Goal: Transaction & Acquisition: Purchase product/service

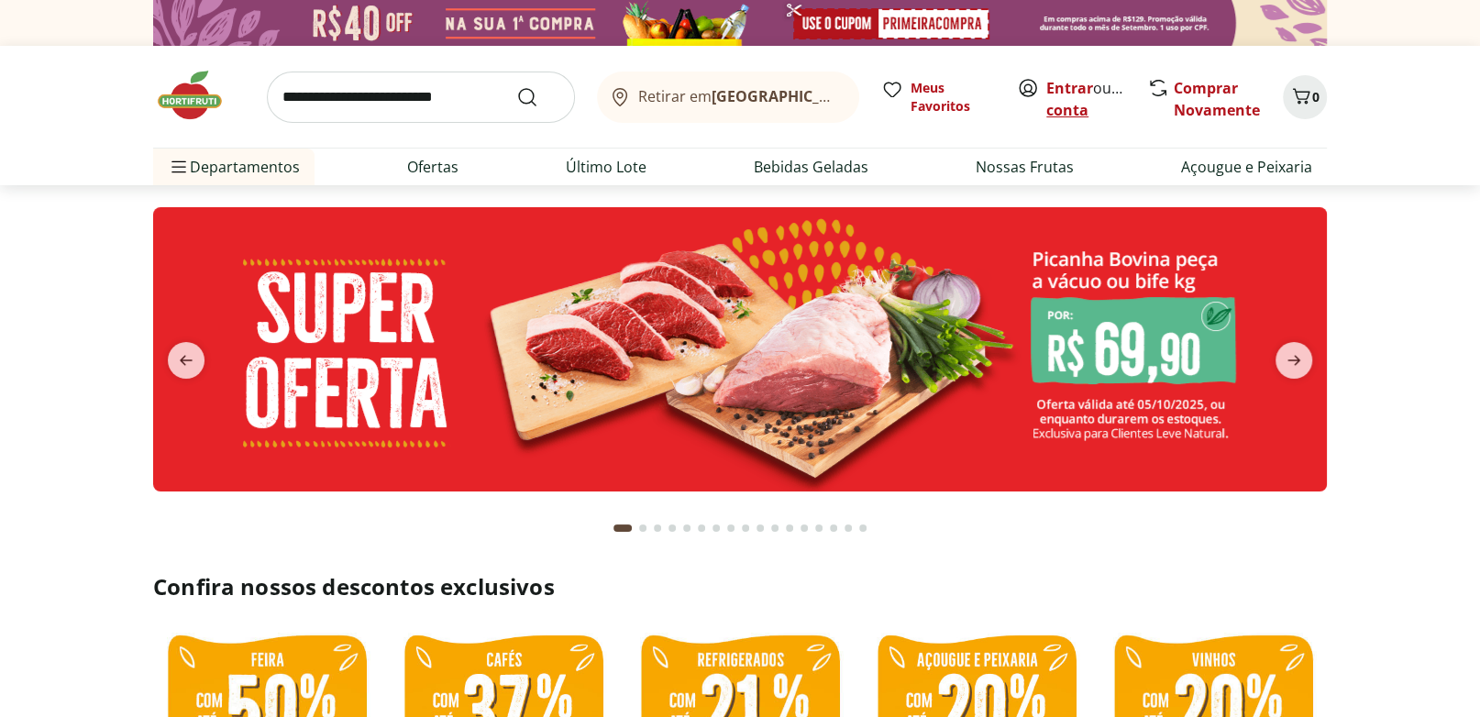
click at [1096, 102] on link "Criar conta" at bounding box center [1096, 99] width 101 height 42
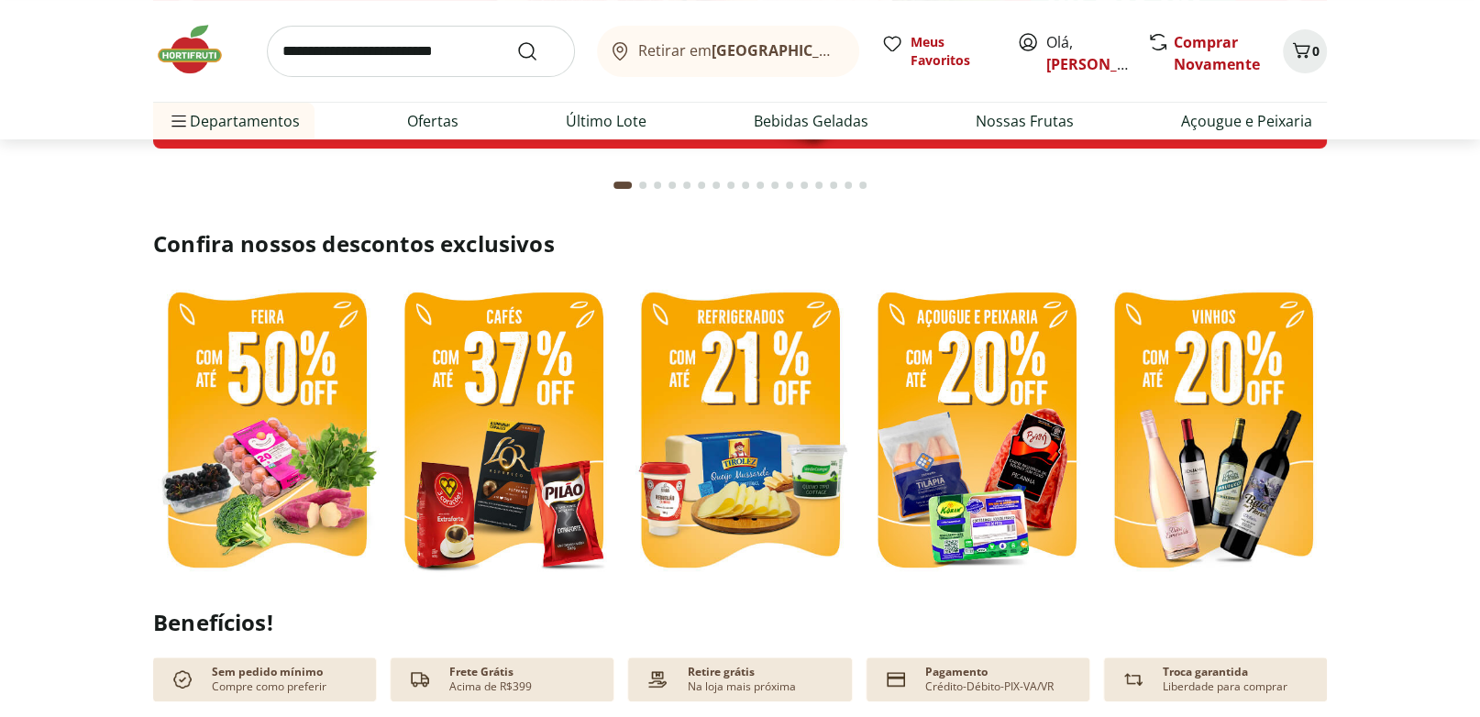
scroll to position [381, 0]
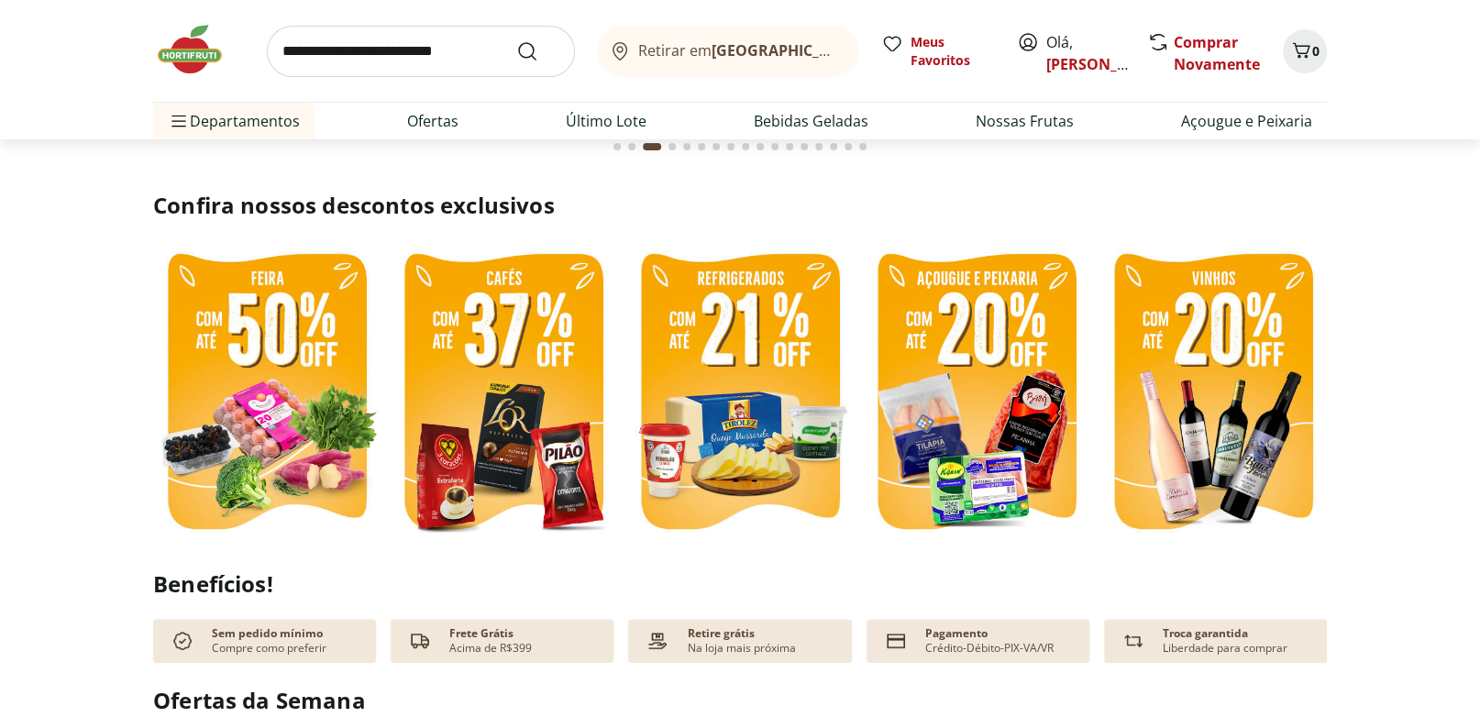
click at [351, 307] on img at bounding box center [266, 393] width 227 height 303
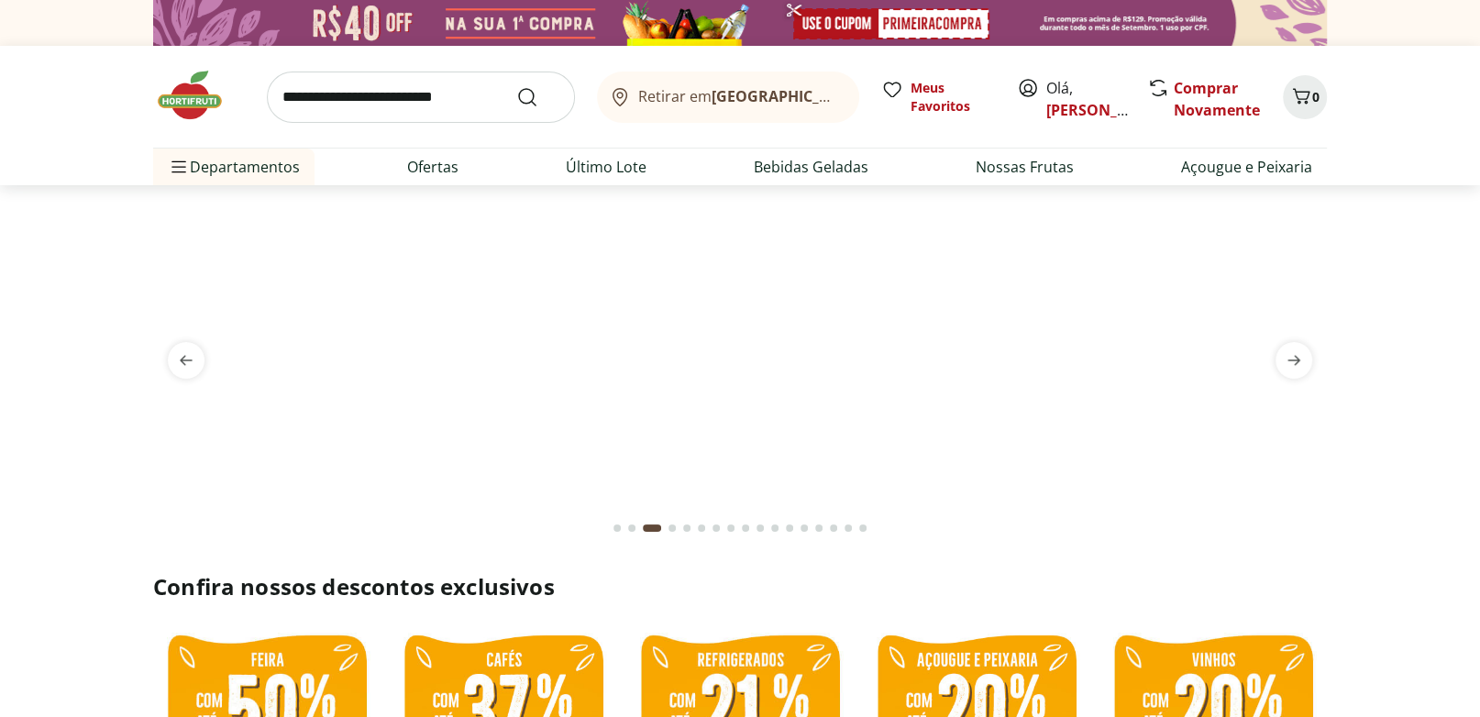
select select "**********"
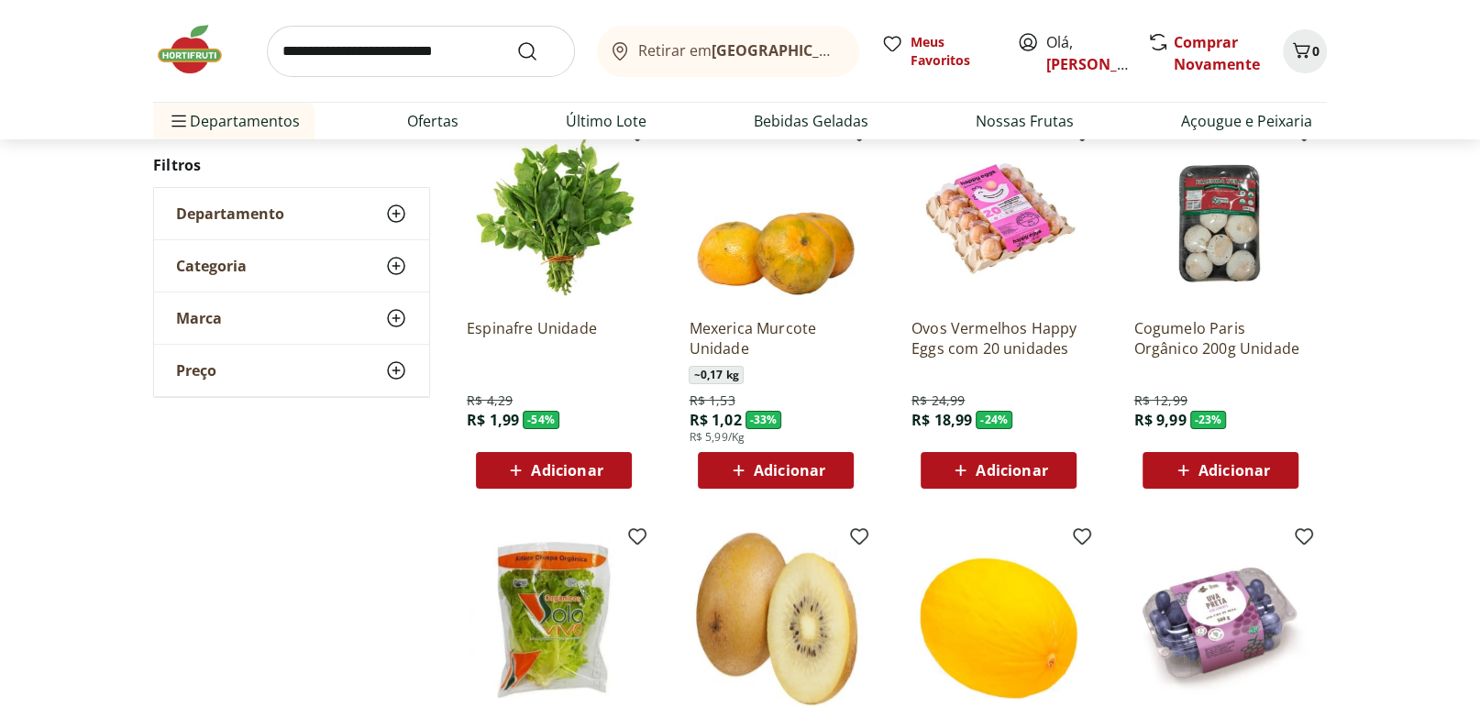
scroll to position [191, 0]
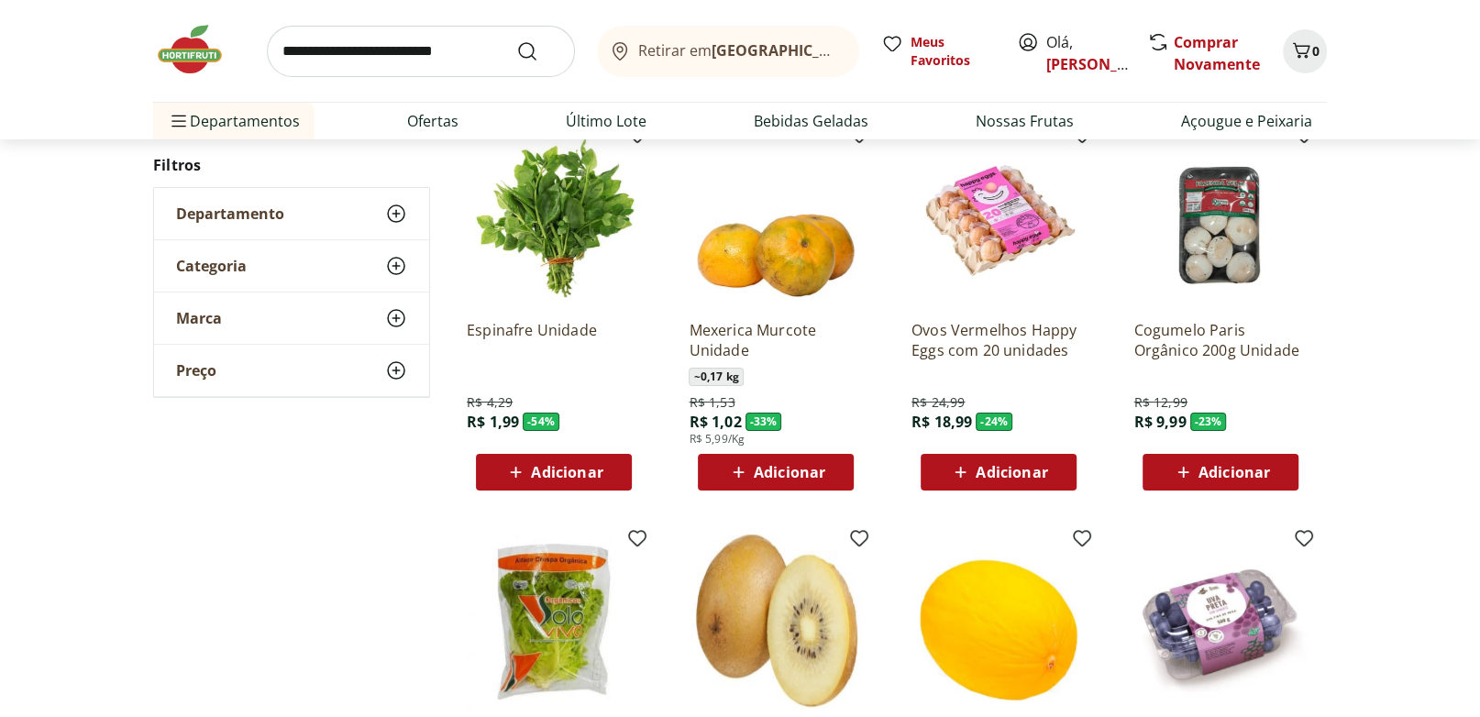
click at [1007, 469] on span "Adicionar" at bounding box center [1011, 472] width 72 height 15
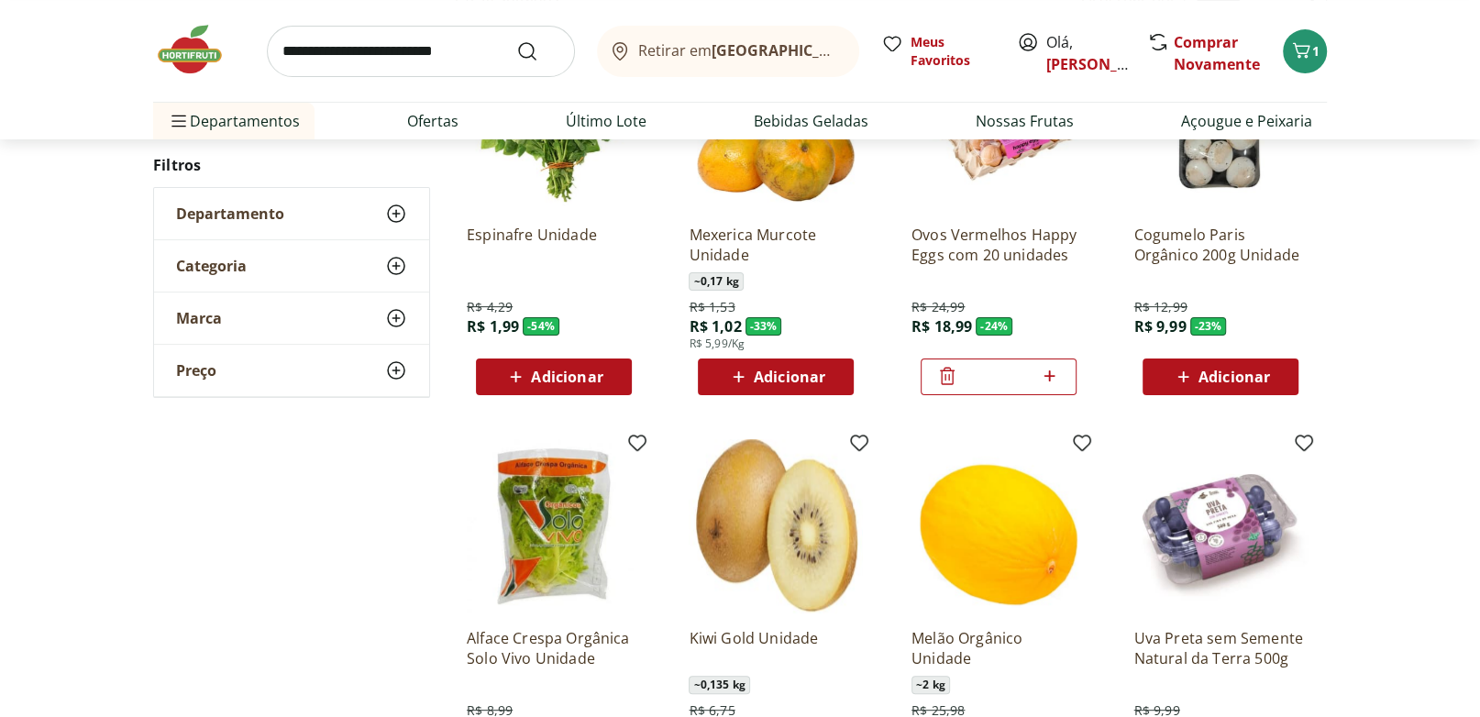
scroll to position [381, 0]
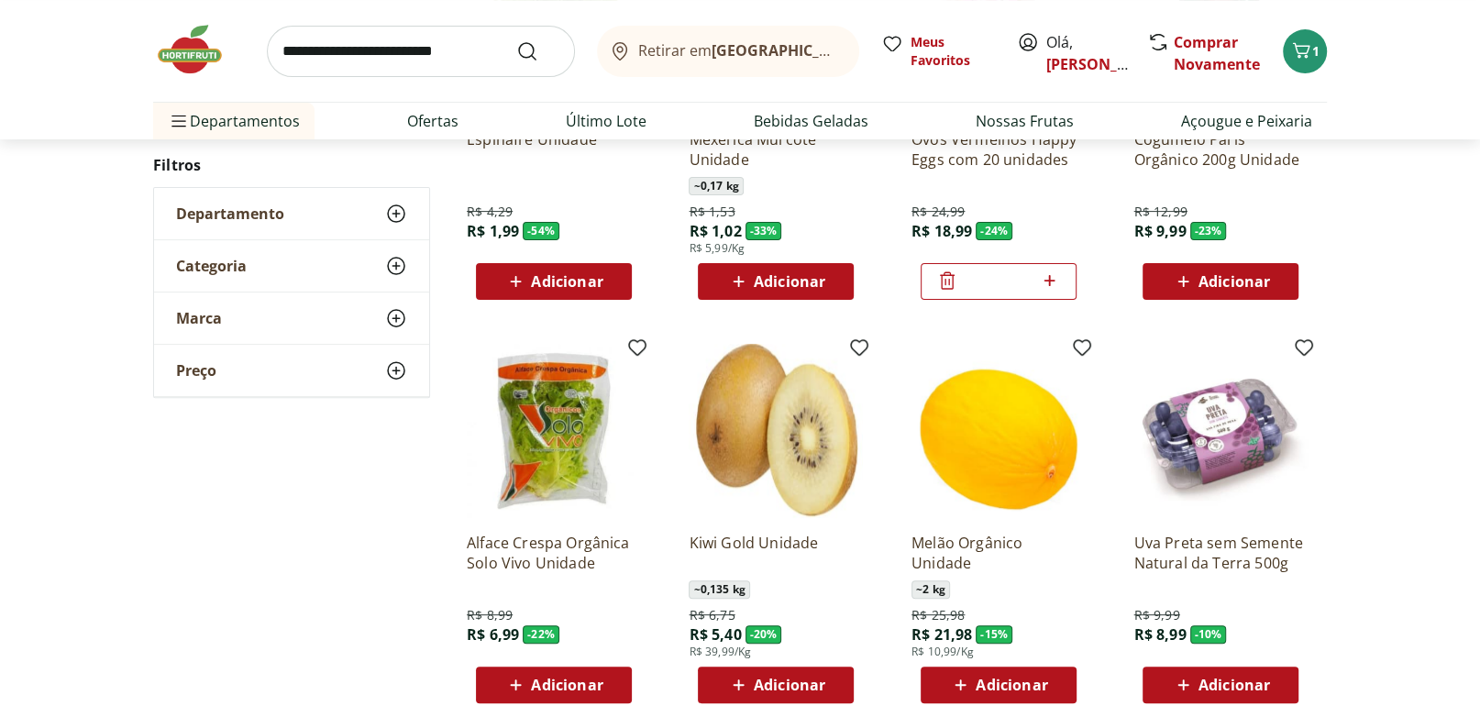
click at [802, 486] on img at bounding box center [776, 431] width 174 height 174
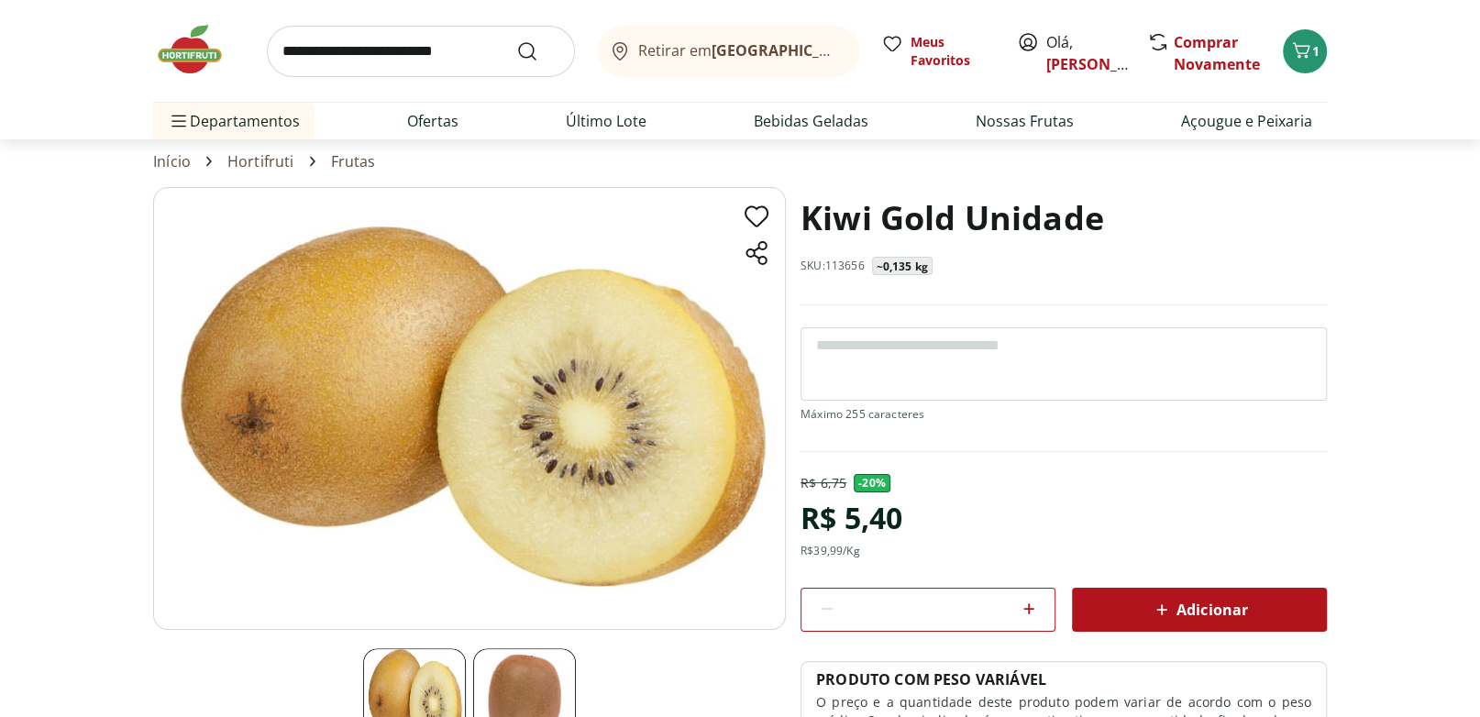
scroll to position [95, 0]
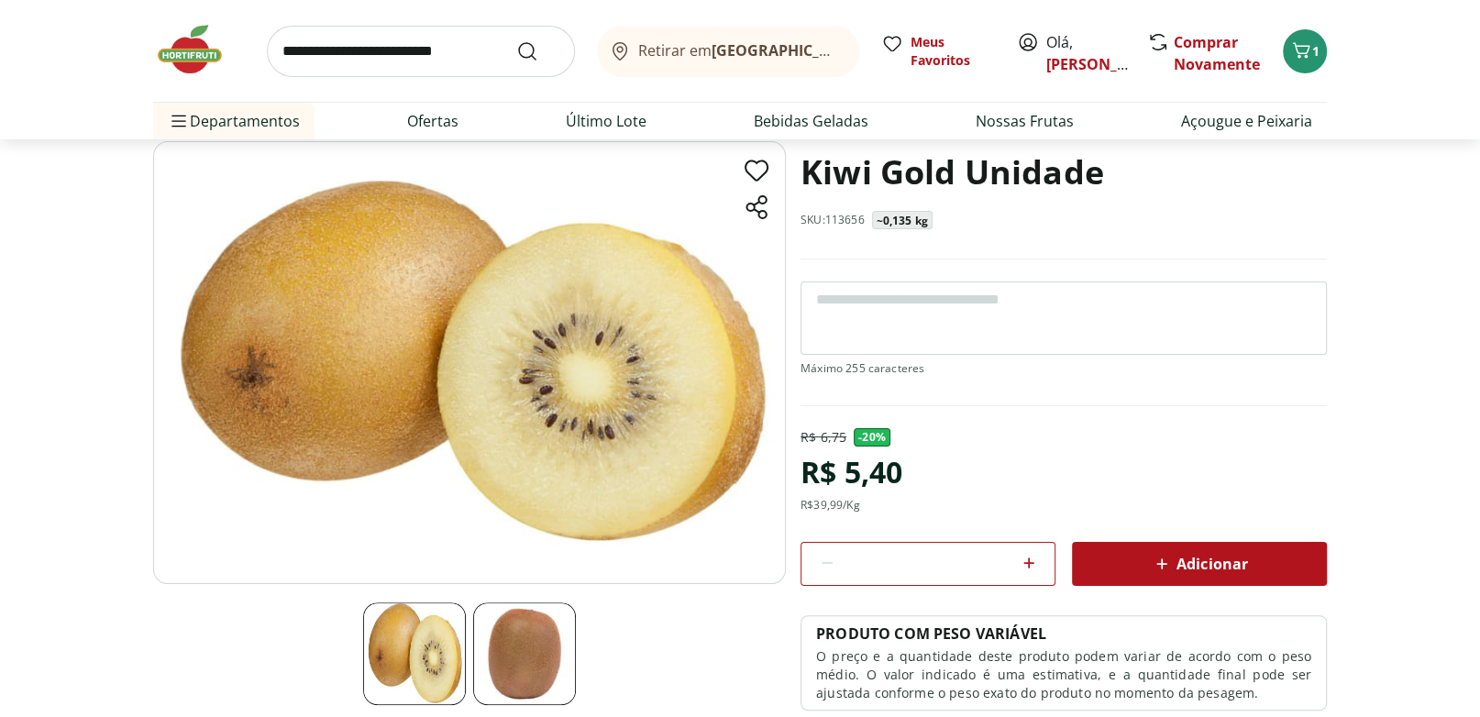
click at [1033, 556] on icon at bounding box center [1029, 563] width 22 height 22
type input "*"
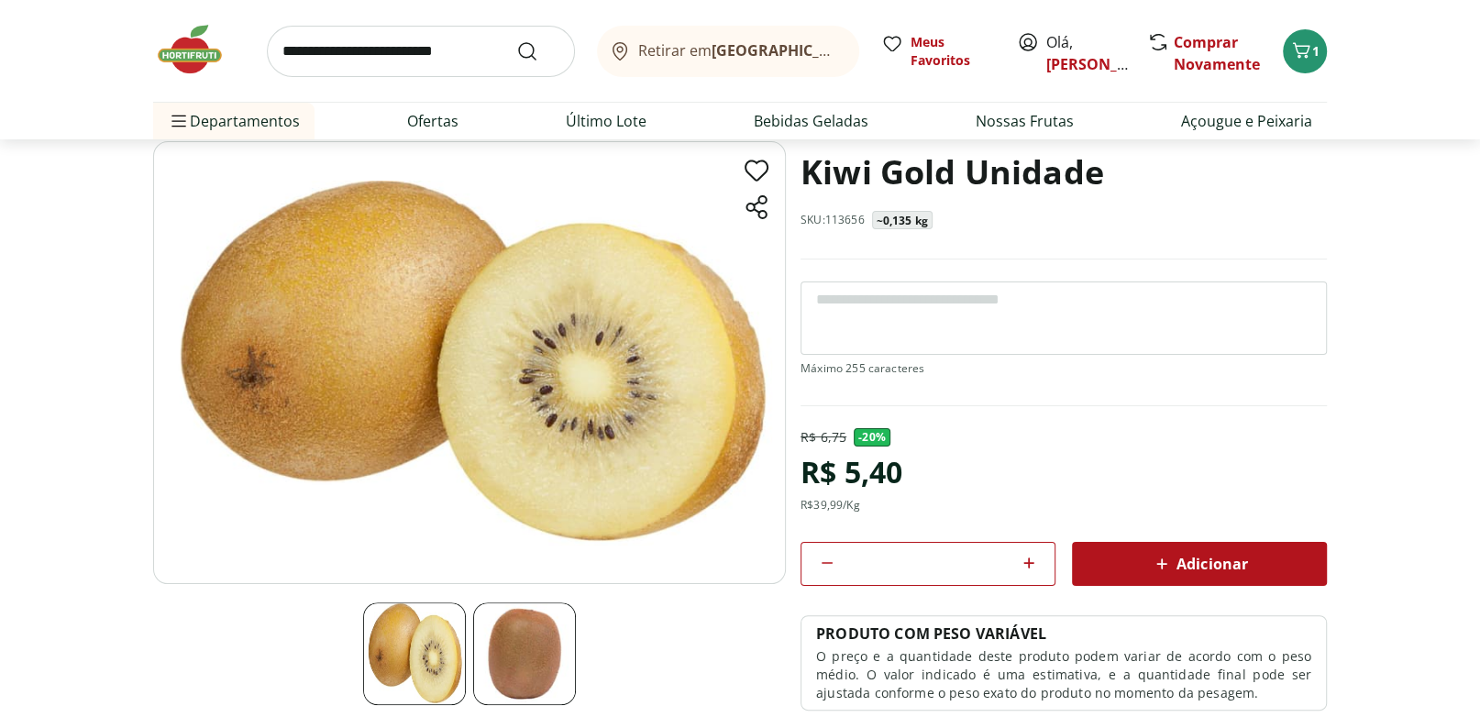
click at [1198, 557] on span "Adicionar" at bounding box center [1199, 564] width 97 height 22
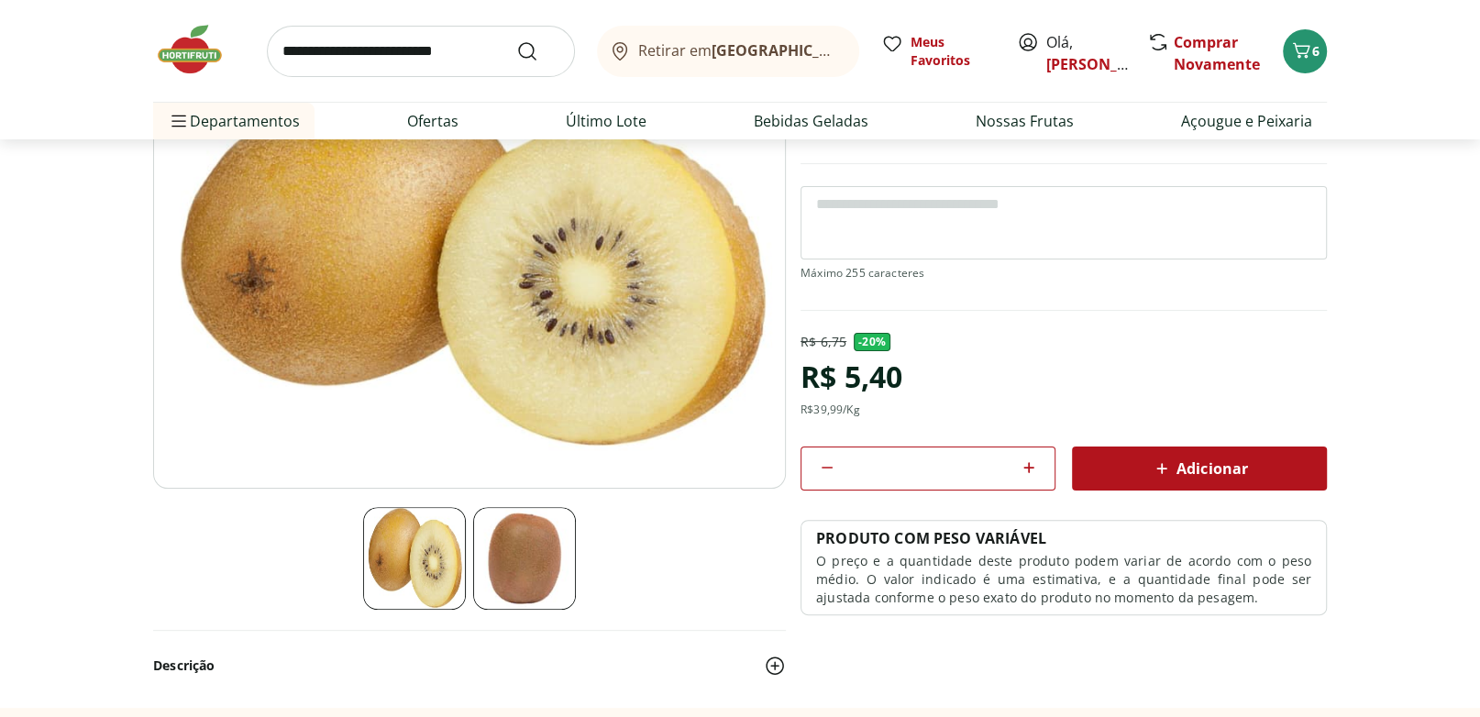
scroll to position [0, 0]
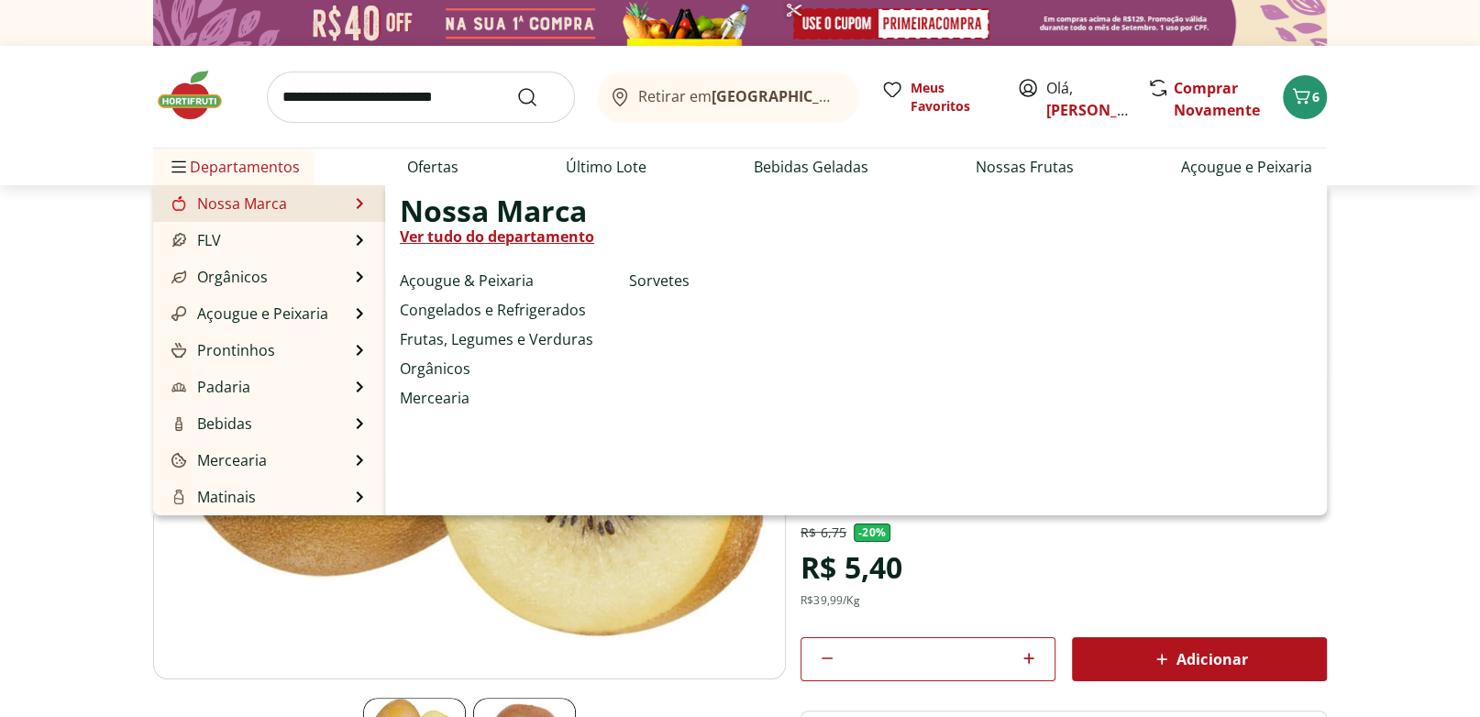
click at [316, 205] on li "Nossa Marca Nossa Marca Ver tudo do departamento Açougue & Peixaria Congelados …" at bounding box center [269, 203] width 232 height 37
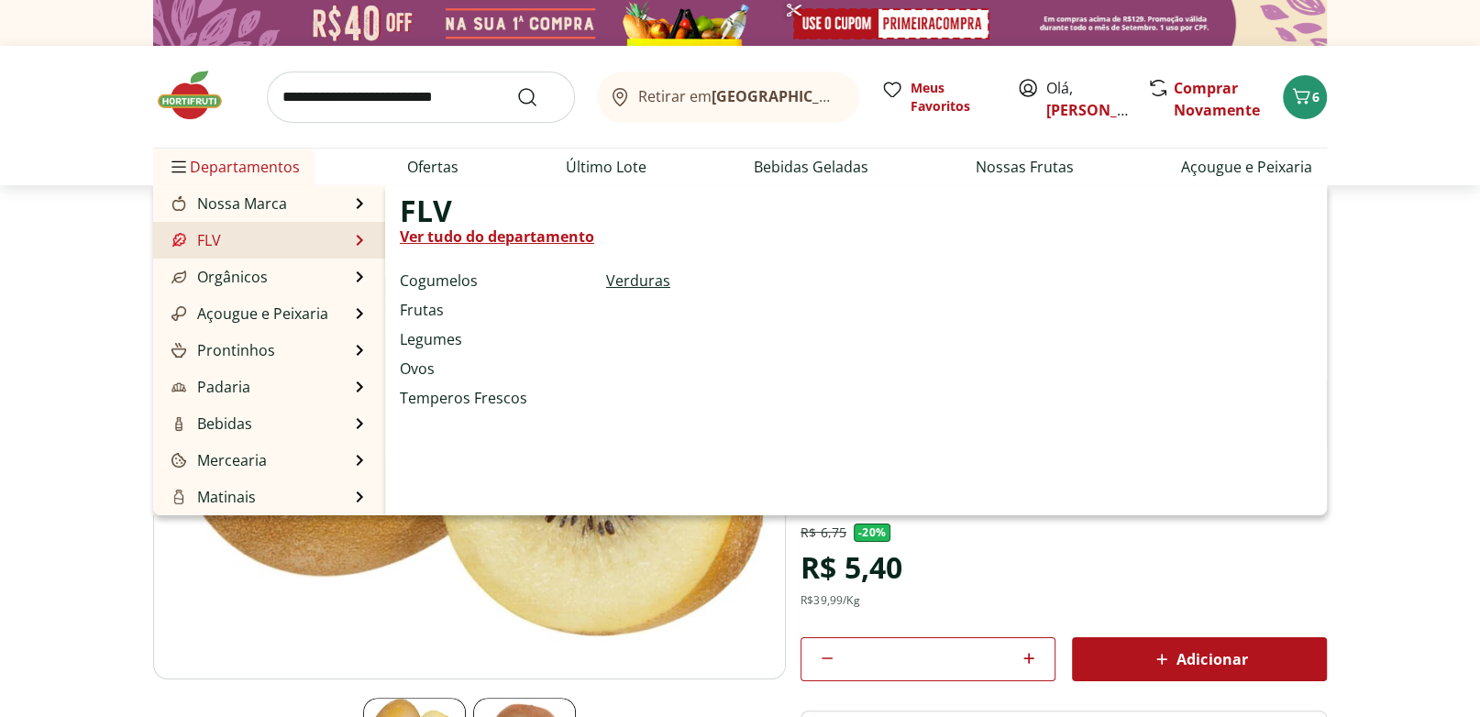
click at [634, 286] on link "Verduras" at bounding box center [638, 281] width 64 height 22
select select "**********"
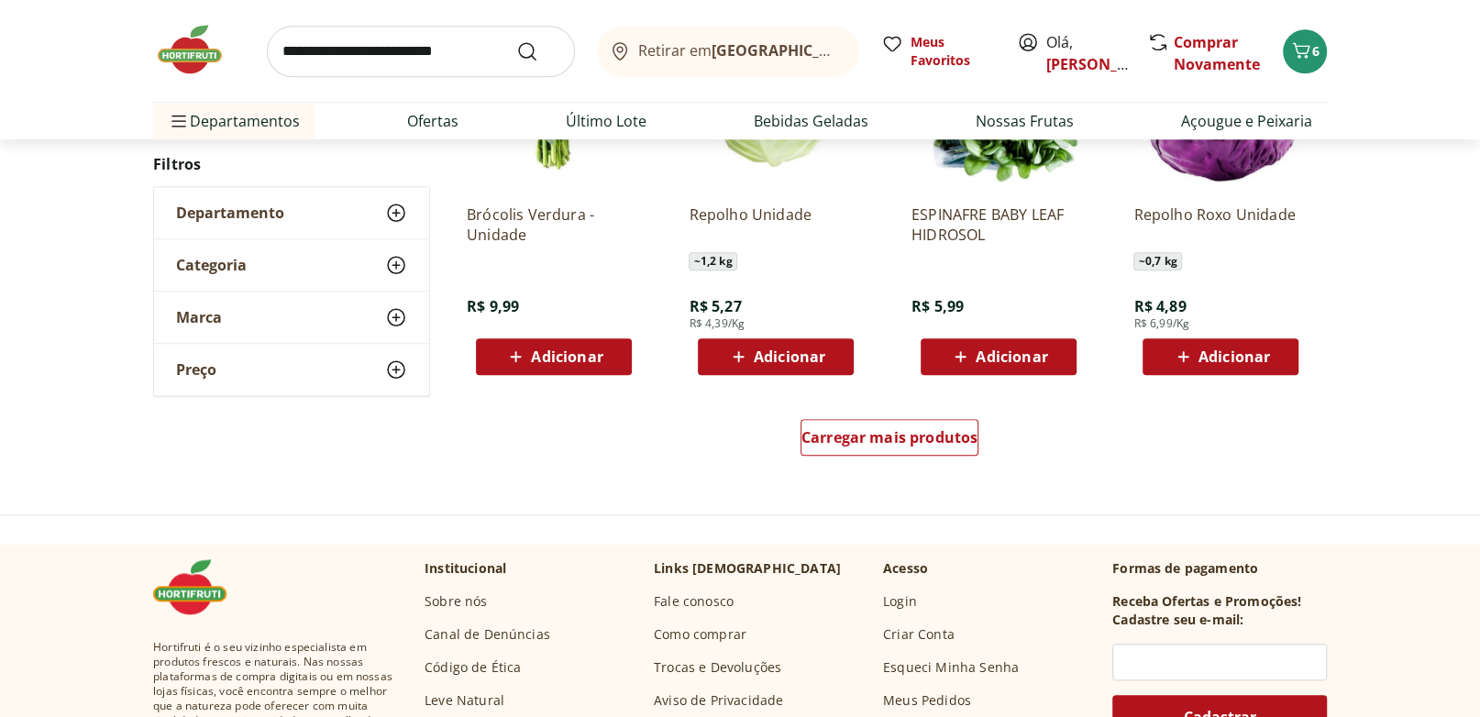
scroll to position [1144, 0]
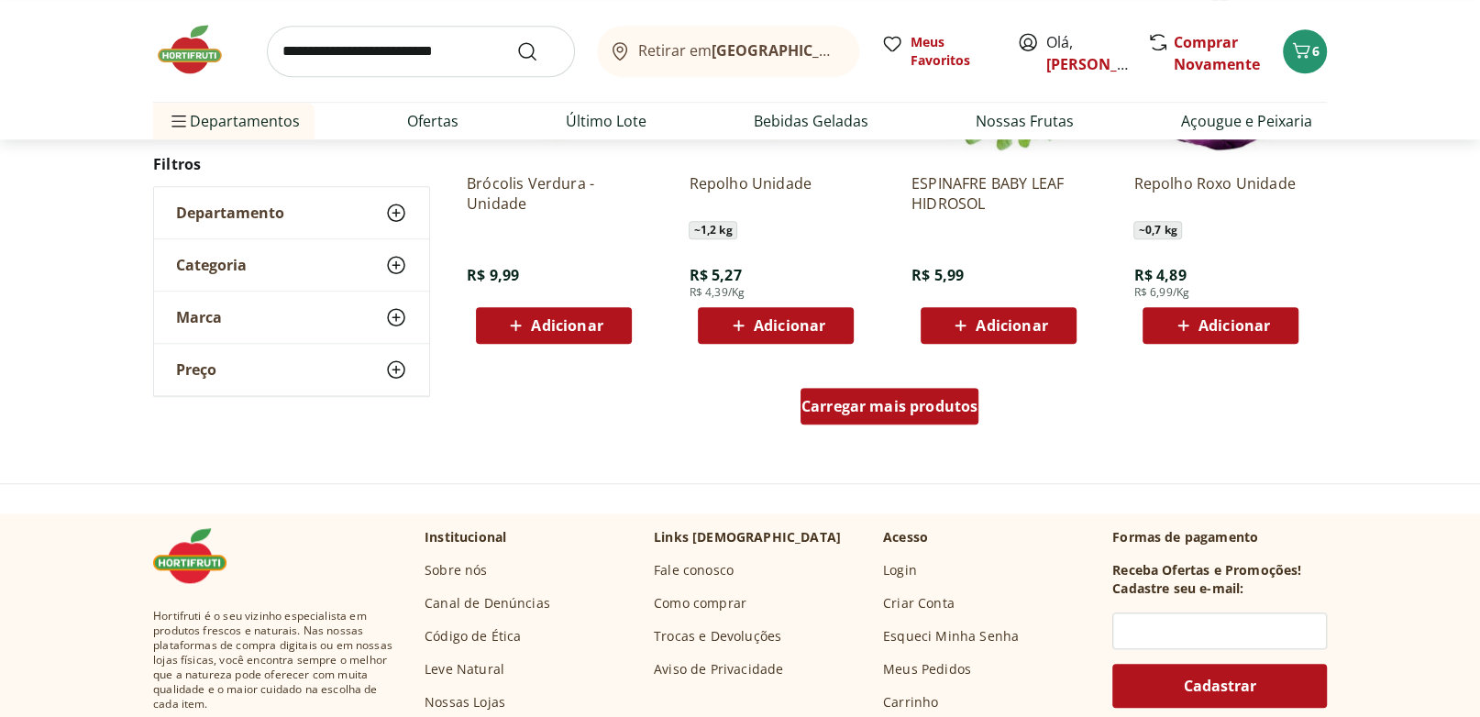
click at [866, 413] on span "Carregar mais produtos" at bounding box center [889, 406] width 177 height 15
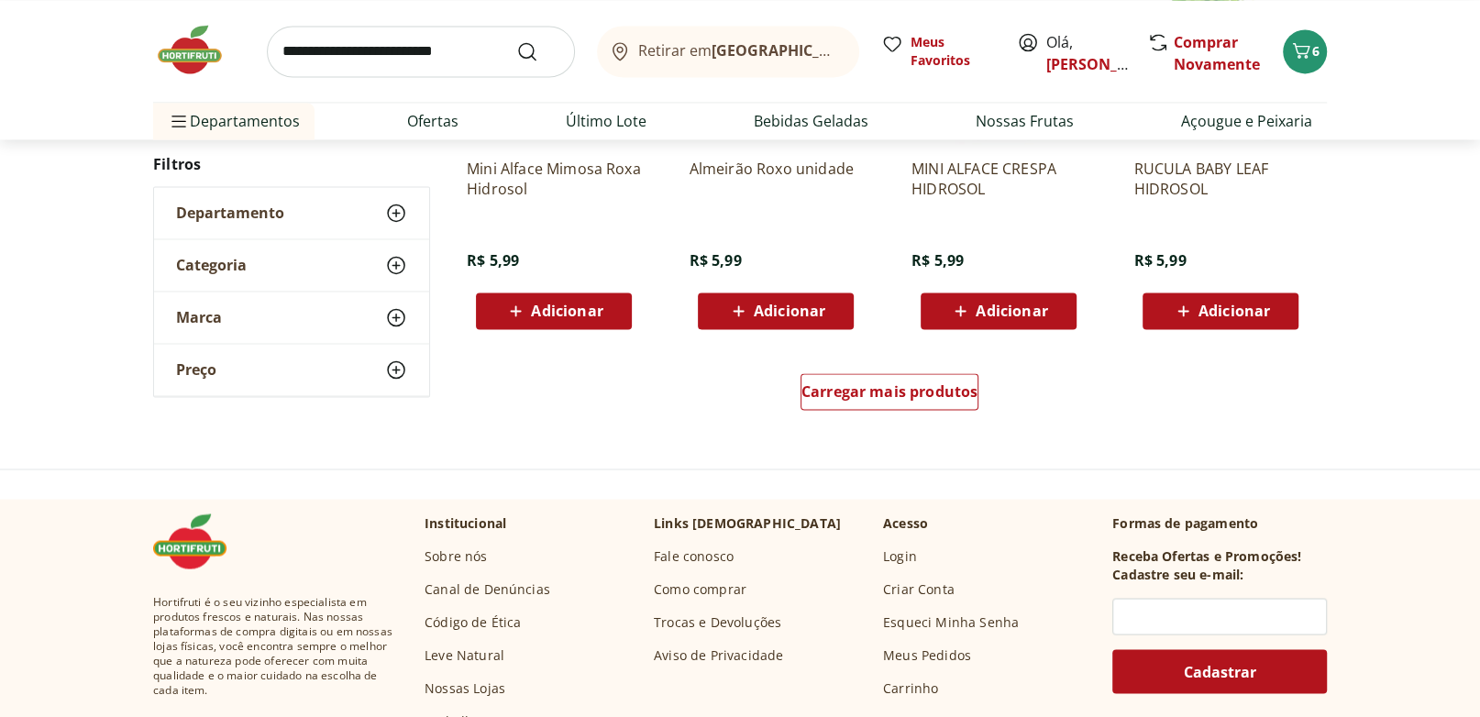
scroll to position [2384, 0]
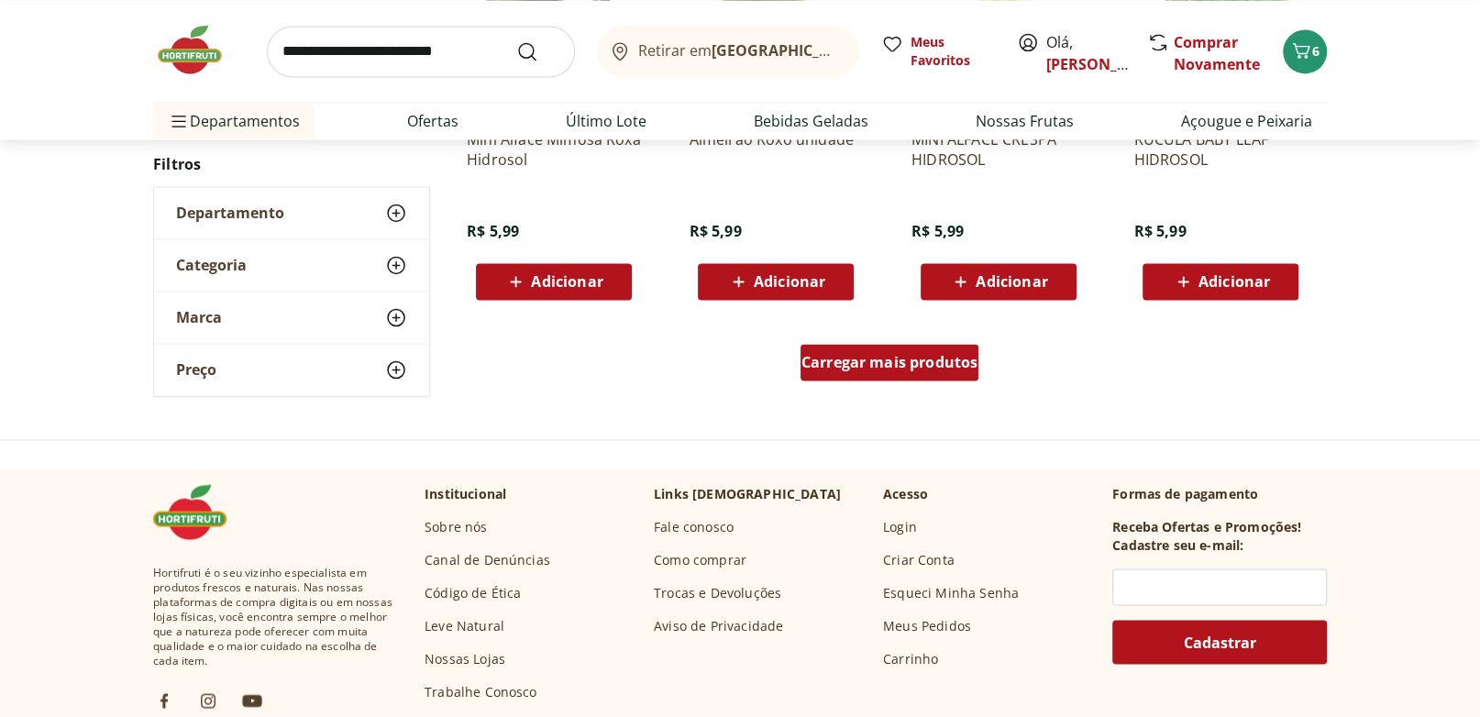
click at [830, 372] on div "Carregar mais produtos" at bounding box center [889, 362] width 179 height 37
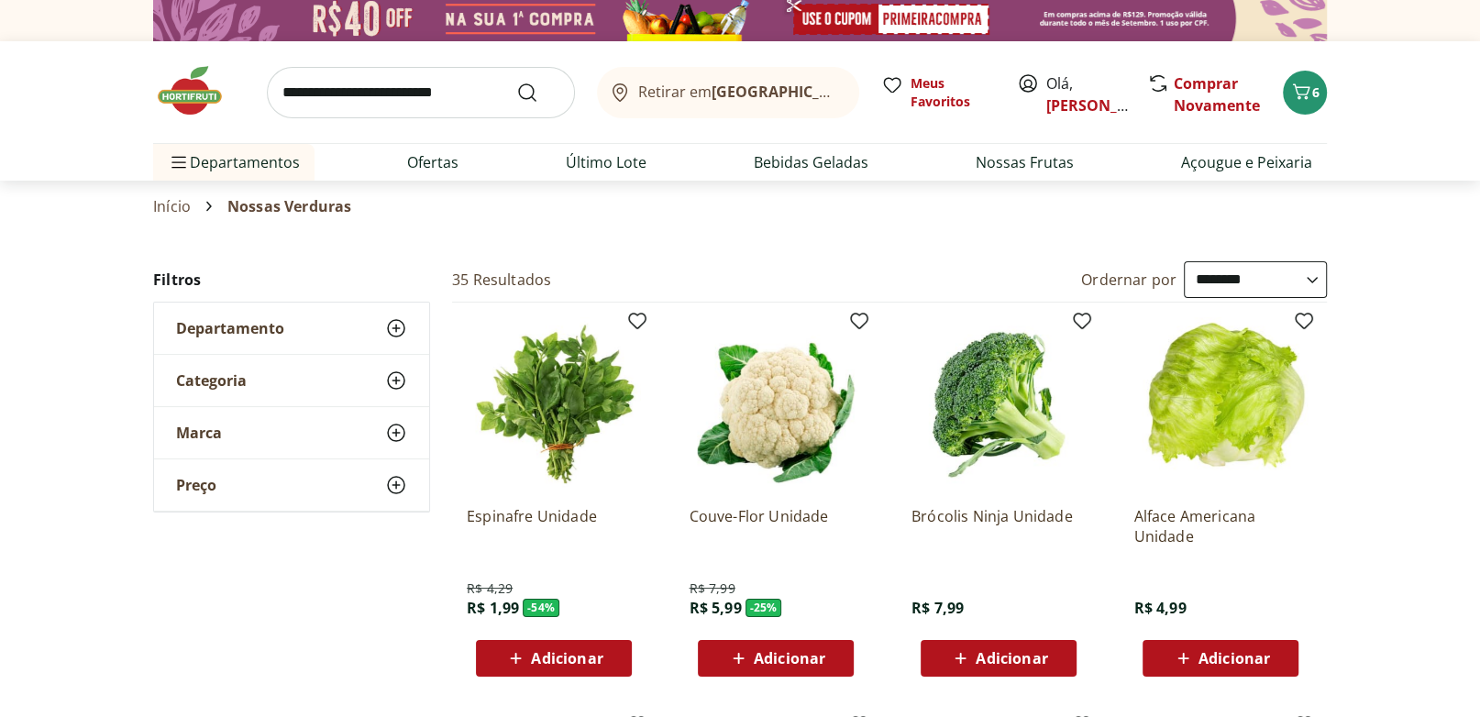
scroll to position [0, 0]
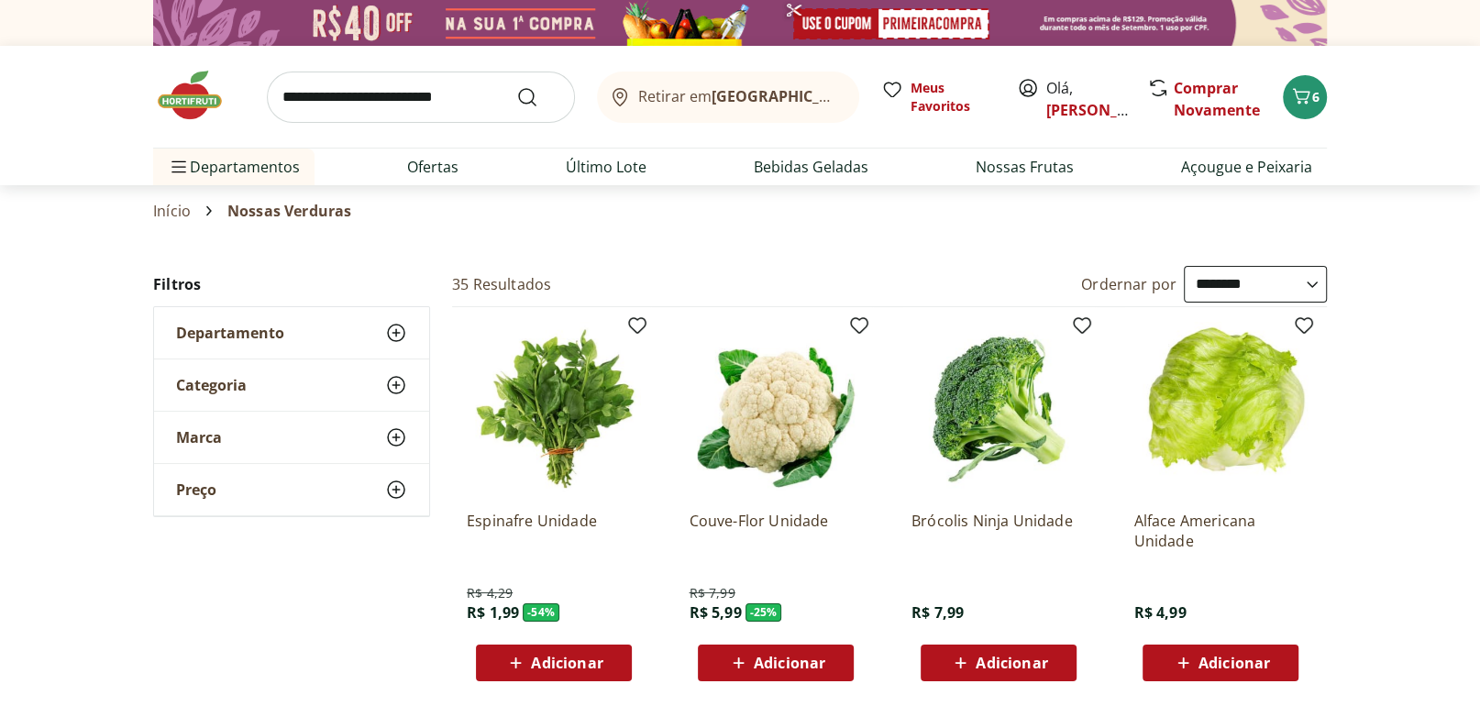
click at [359, 332] on div "Departamento" at bounding box center [291, 332] width 275 height 51
click at [331, 445] on div "Categoria" at bounding box center [291, 439] width 275 height 51
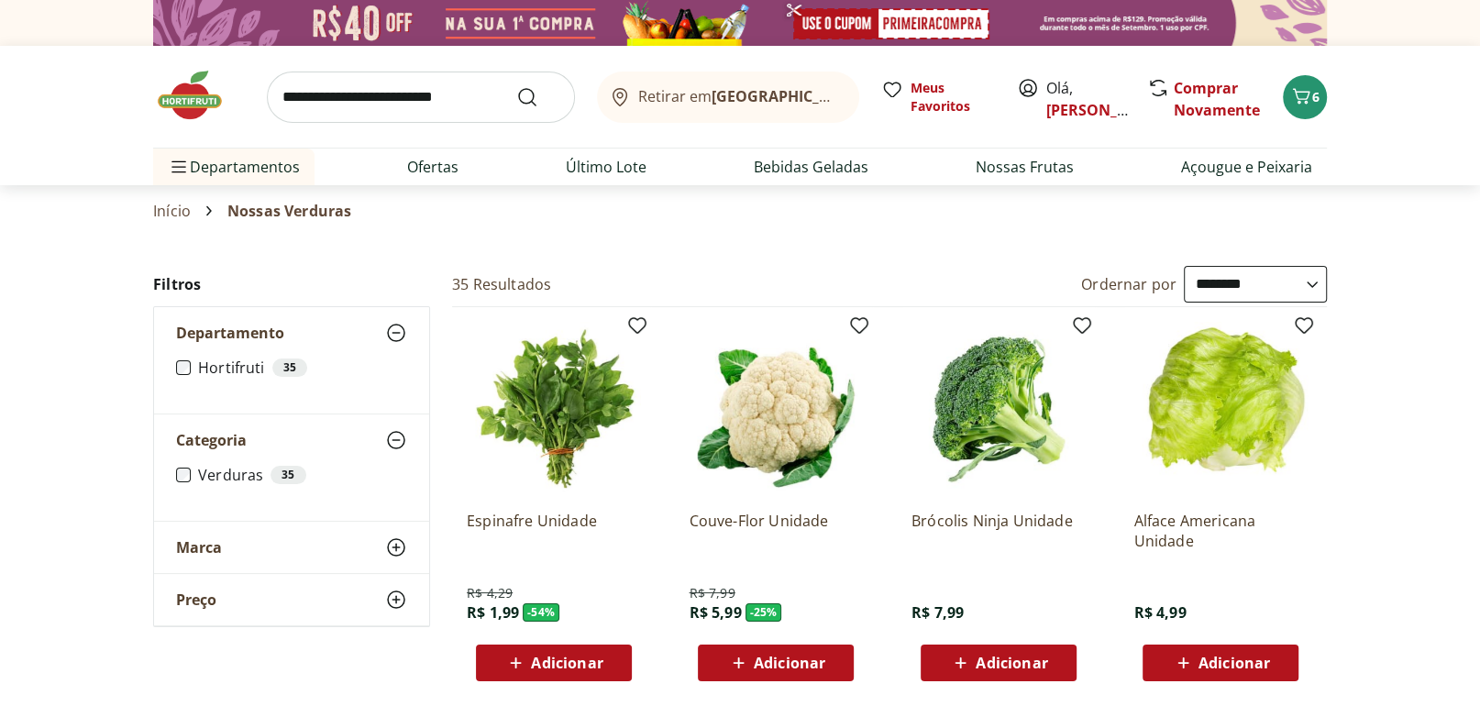
click at [306, 540] on div "Marca" at bounding box center [291, 547] width 275 height 51
click at [301, 662] on div "Preço" at bounding box center [291, 654] width 275 height 51
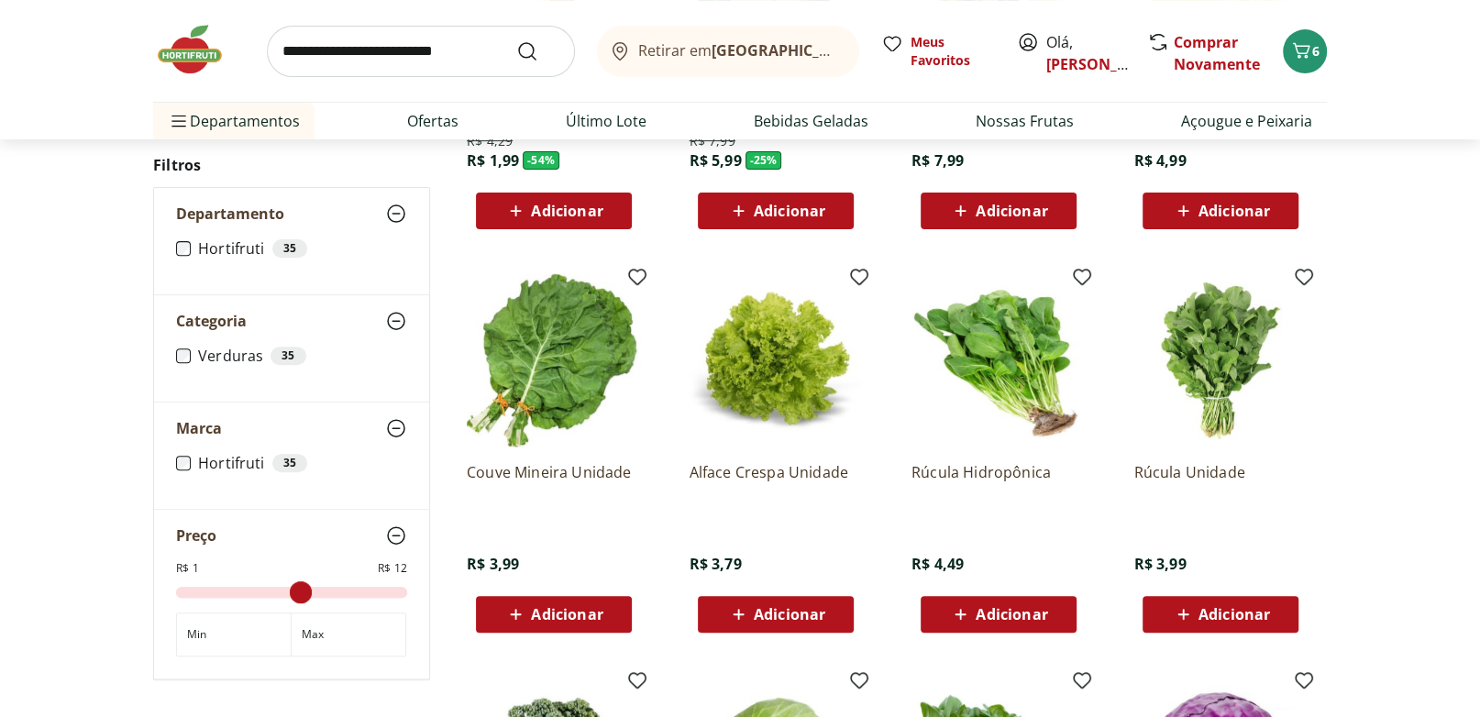
scroll to position [381, 0]
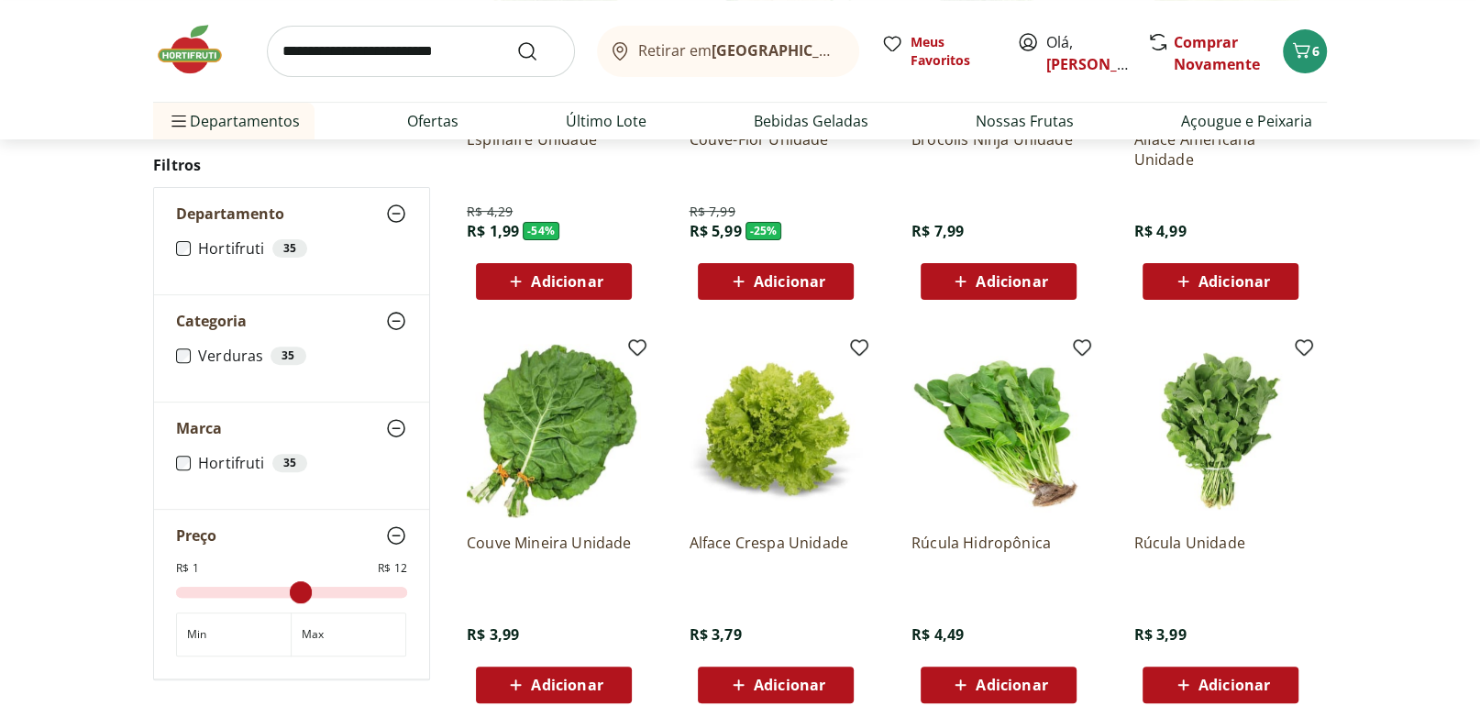
click at [233, 358] on label "Verduras 35" at bounding box center [302, 356] width 209 height 18
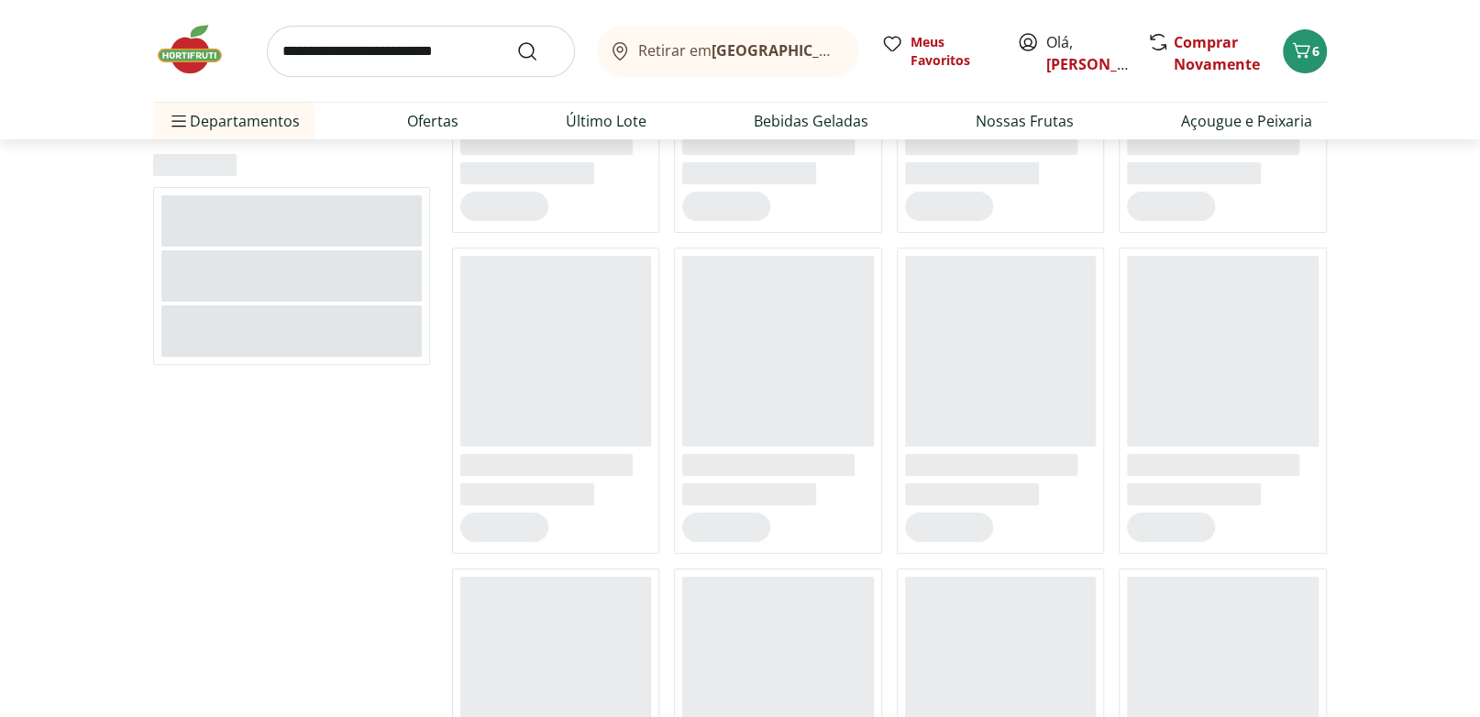
click at [233, 358] on div at bounding box center [291, 276] width 277 height 178
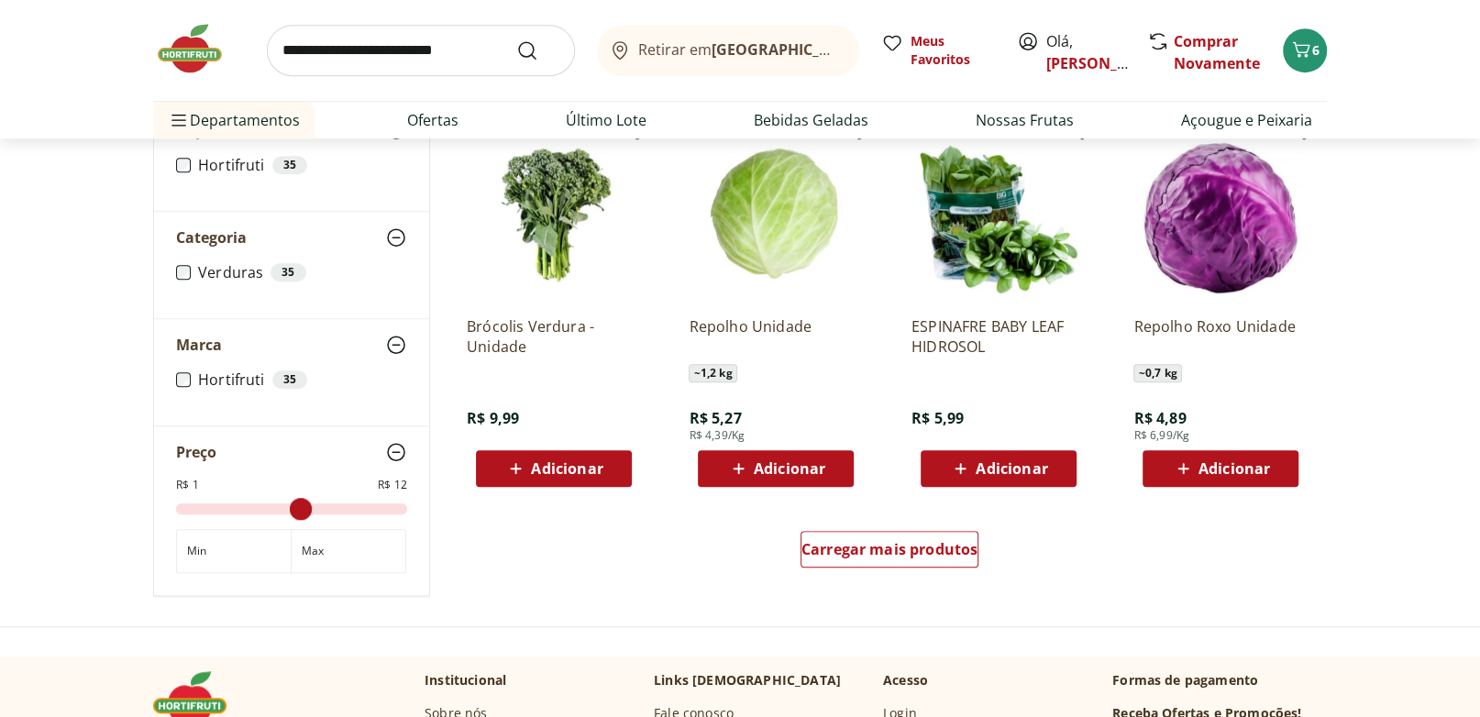
scroll to position [1049, 0]
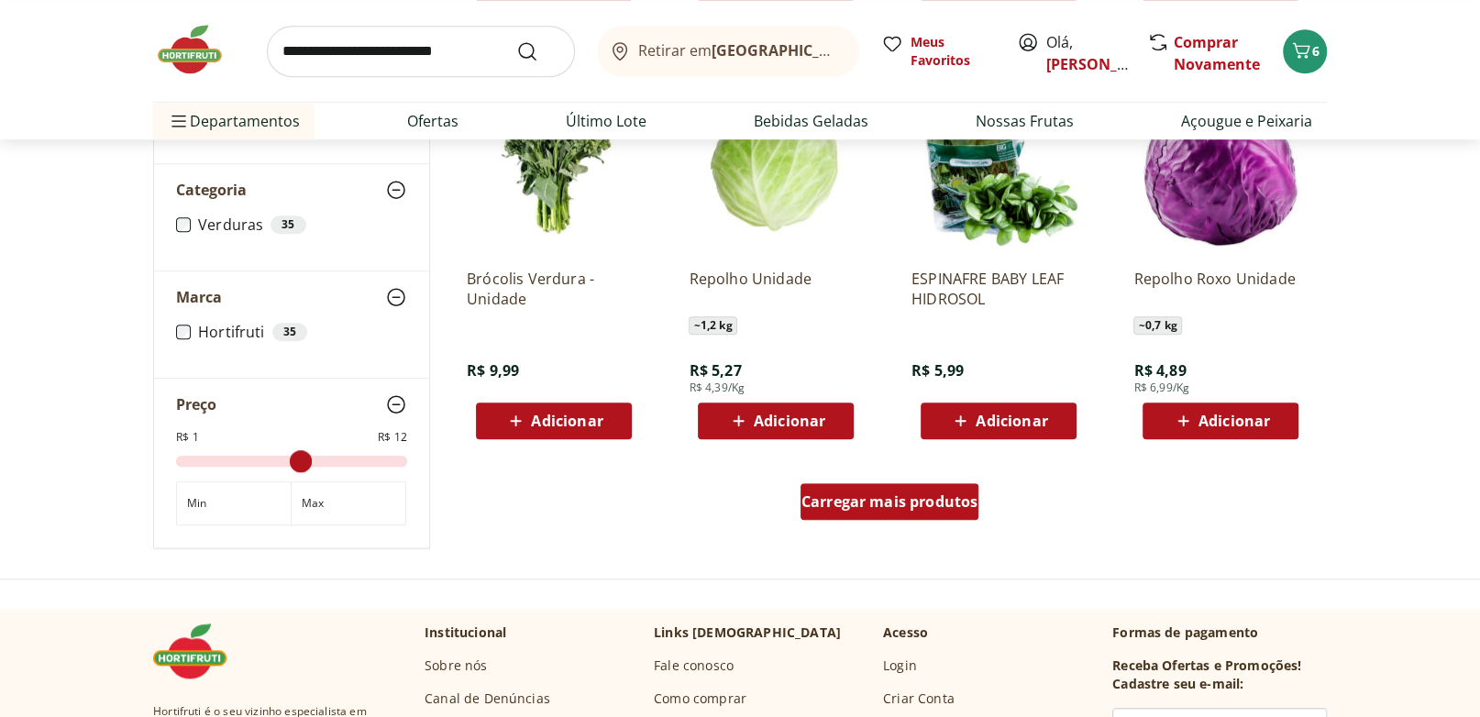
click at [897, 509] on span "Carregar mais produtos" at bounding box center [889, 501] width 177 height 15
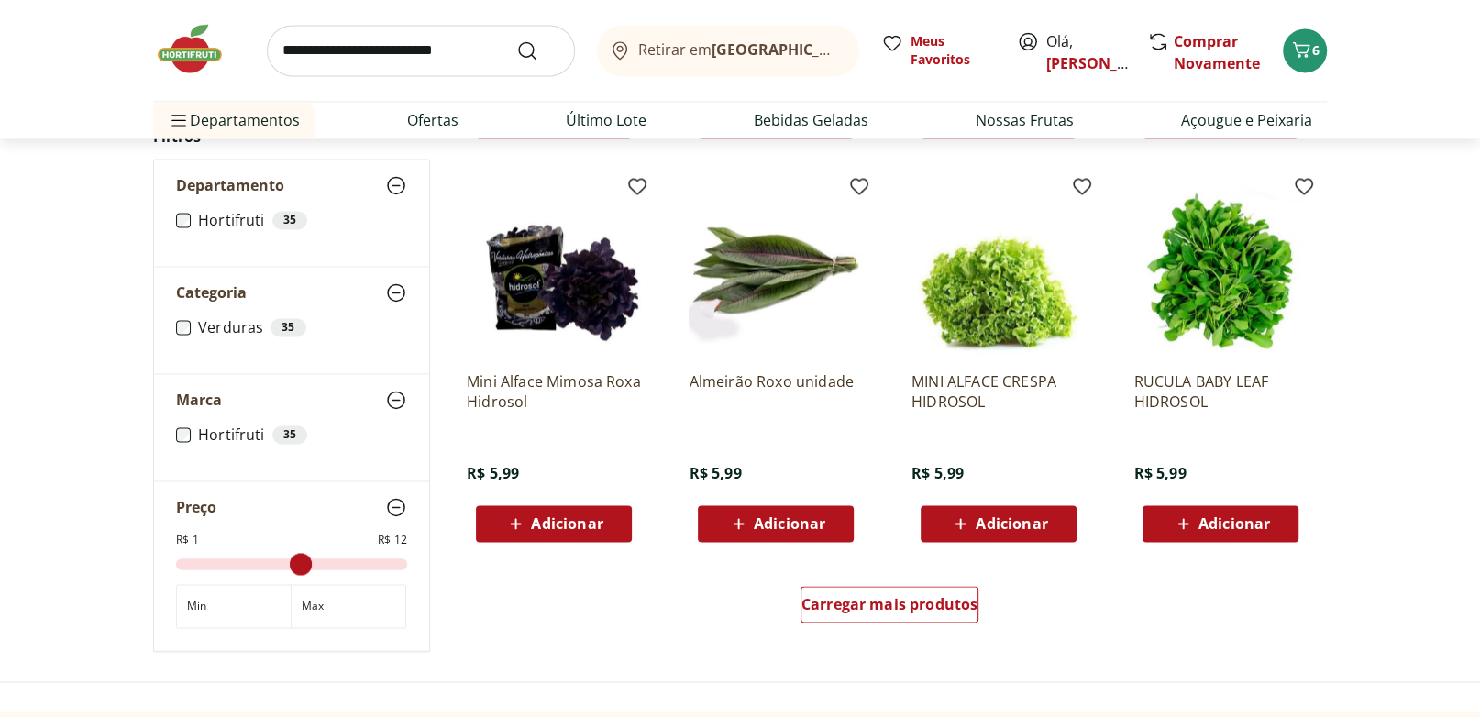
scroll to position [2193, 0]
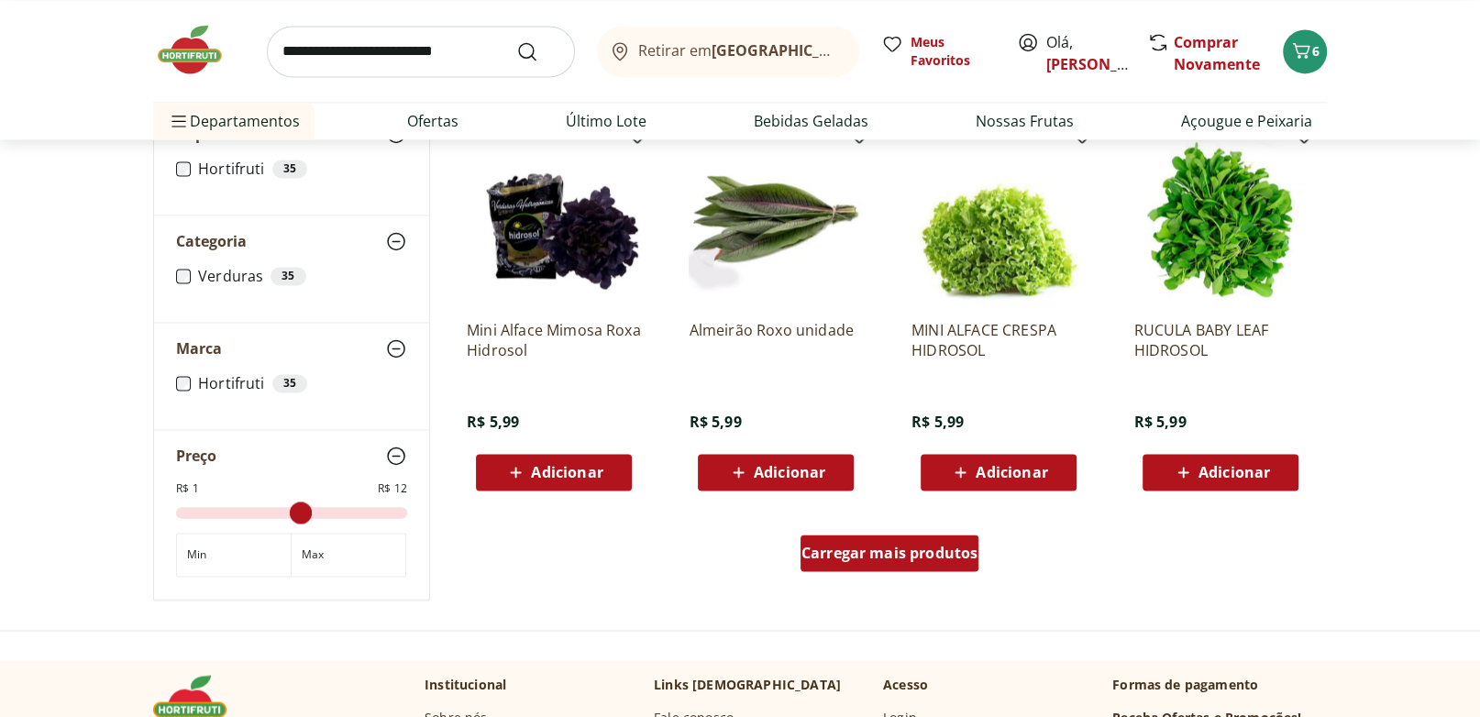
click at [878, 547] on span "Carregar mais produtos" at bounding box center [889, 552] width 177 height 15
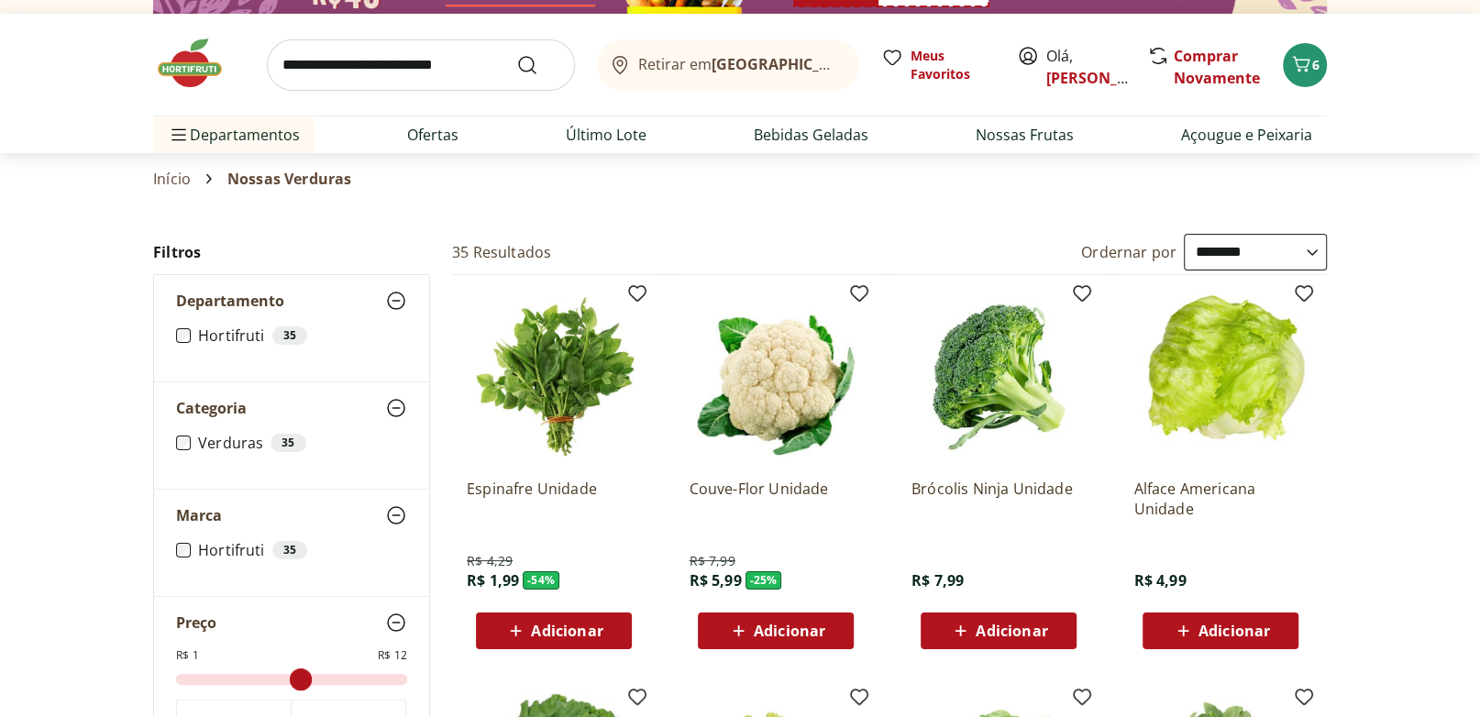
scroll to position [0, 0]
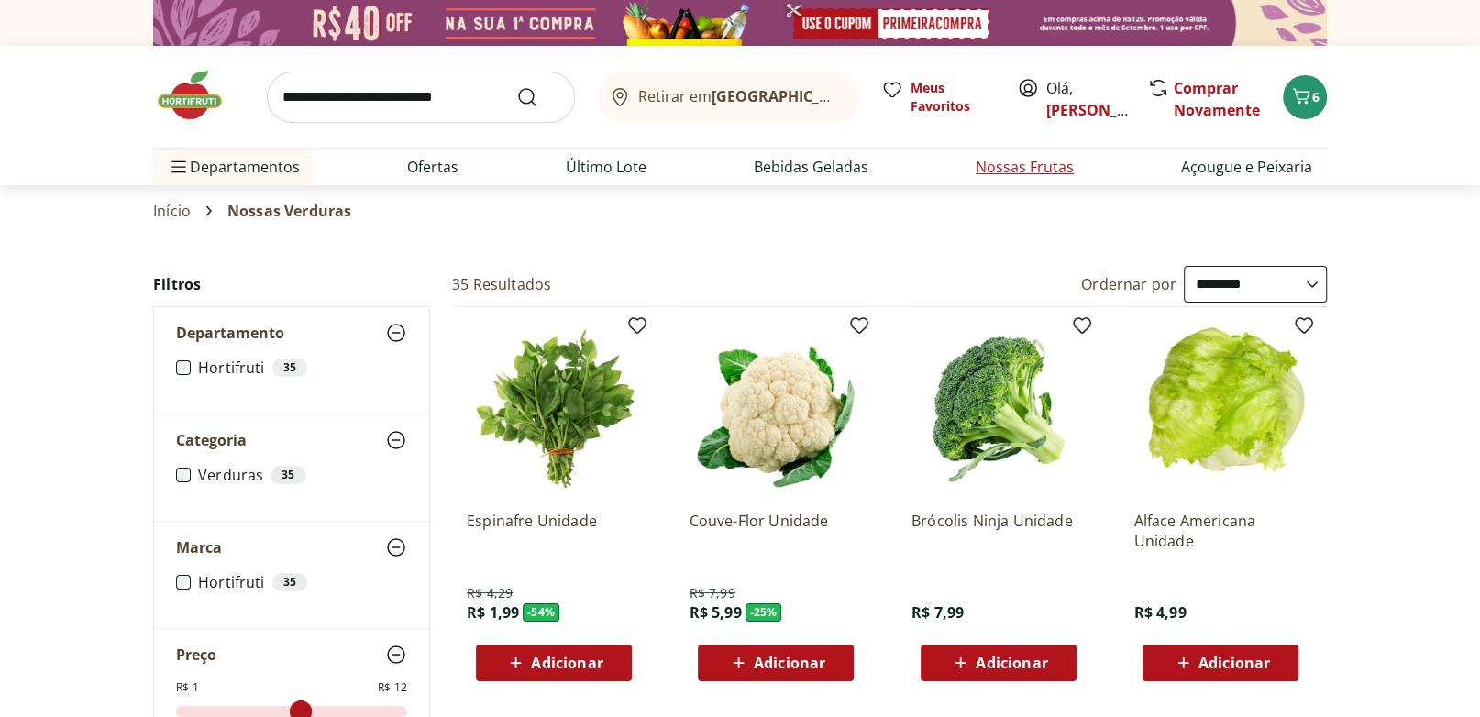
click at [1030, 174] on link "Nossas Frutas" at bounding box center [1024, 167] width 98 height 22
select select "**********"
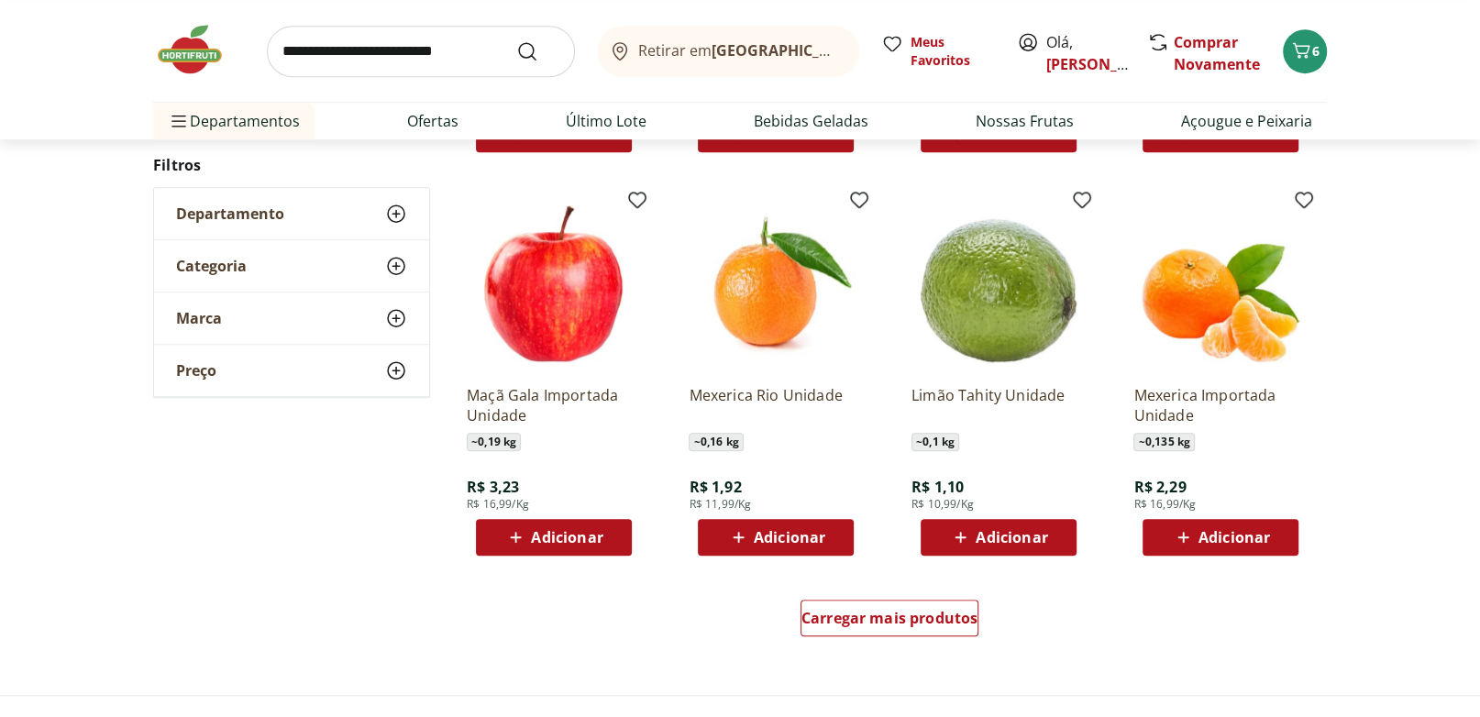
scroll to position [953, 0]
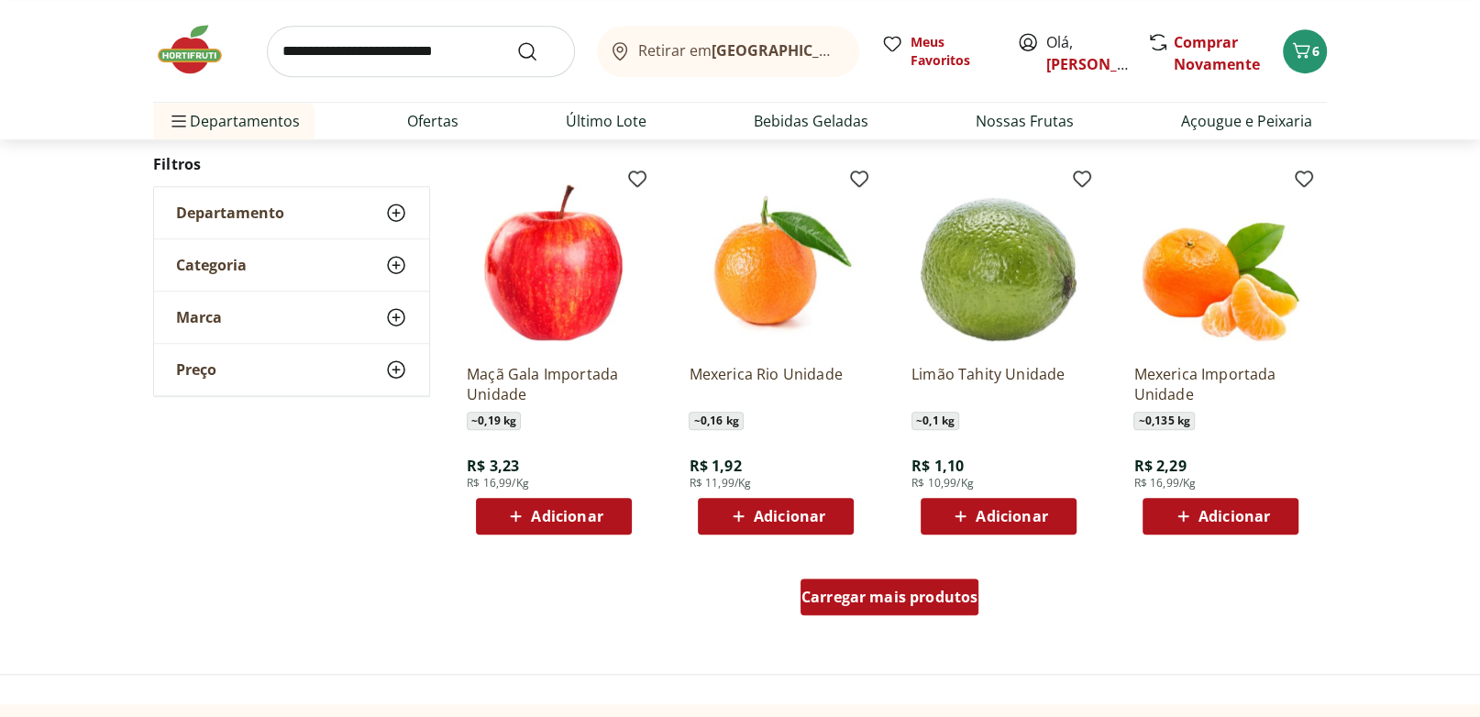
click at [887, 594] on span "Carregar mais produtos" at bounding box center [889, 596] width 177 height 15
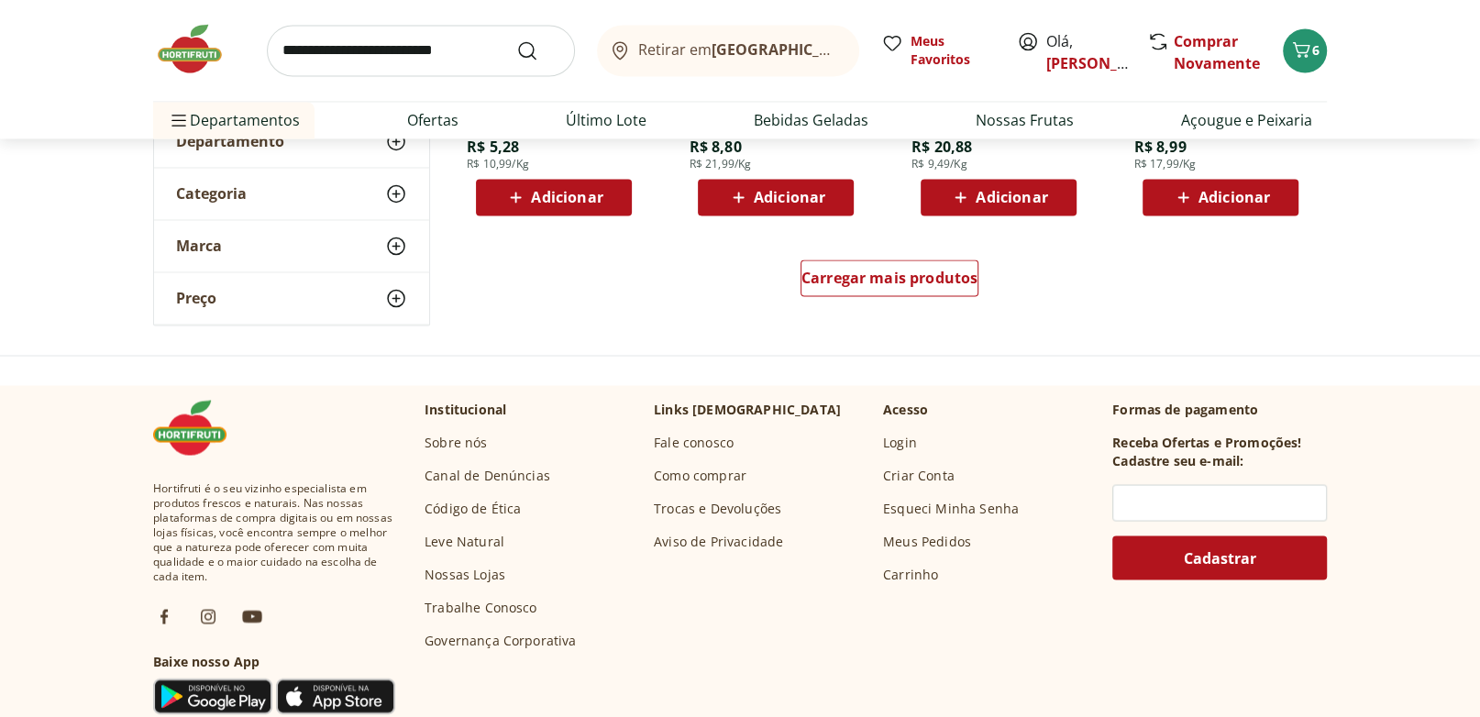
scroll to position [2479, 0]
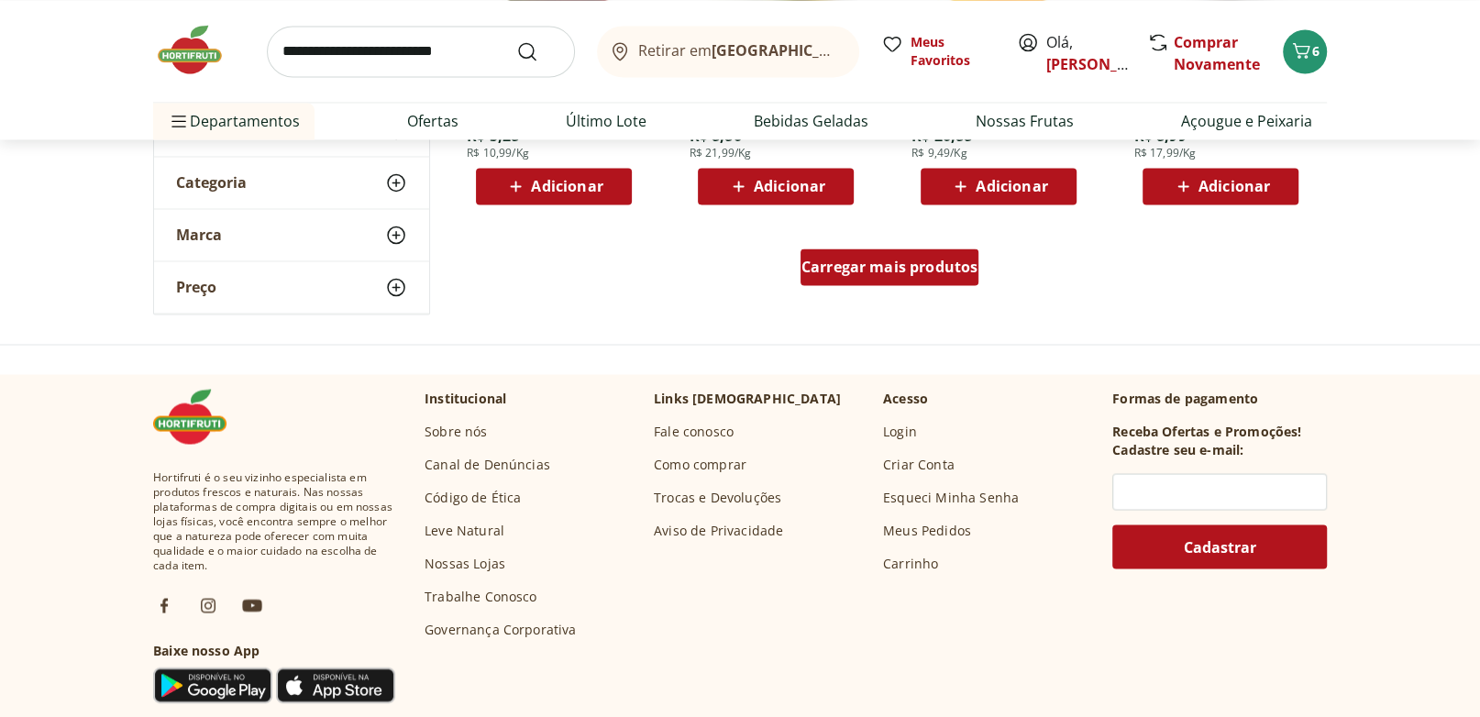
click at [874, 278] on div "Carregar mais produtos" at bounding box center [889, 266] width 179 height 37
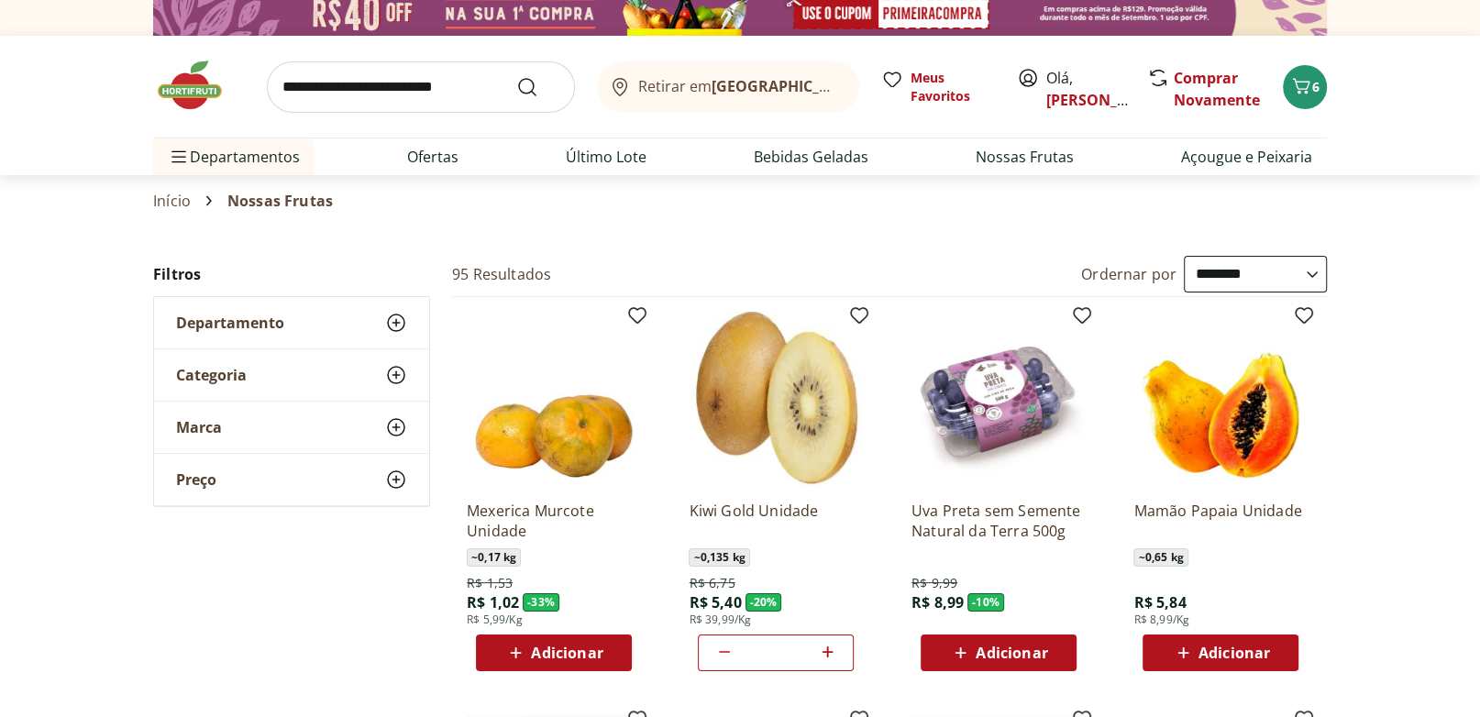
scroll to position [0, 0]
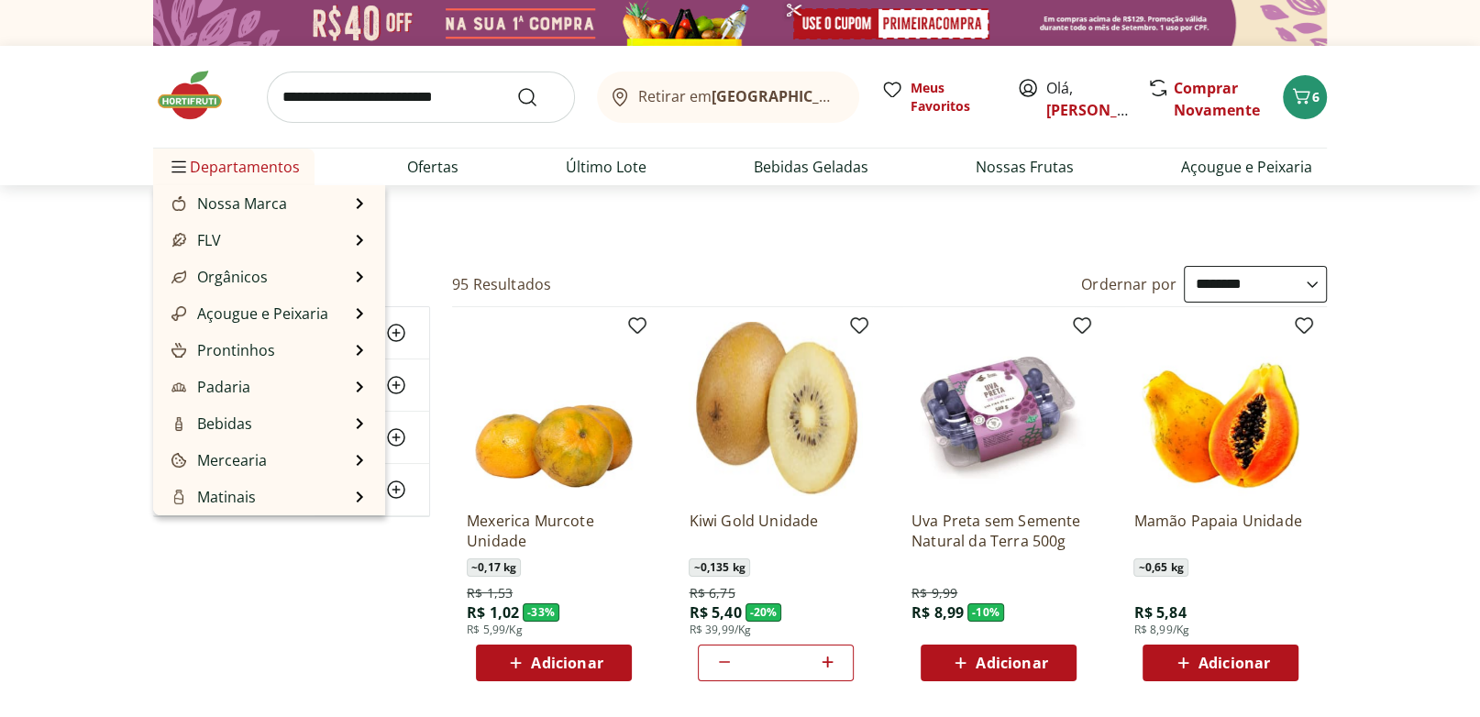
click at [213, 172] on span "Departamentos" at bounding box center [234, 167] width 132 height 44
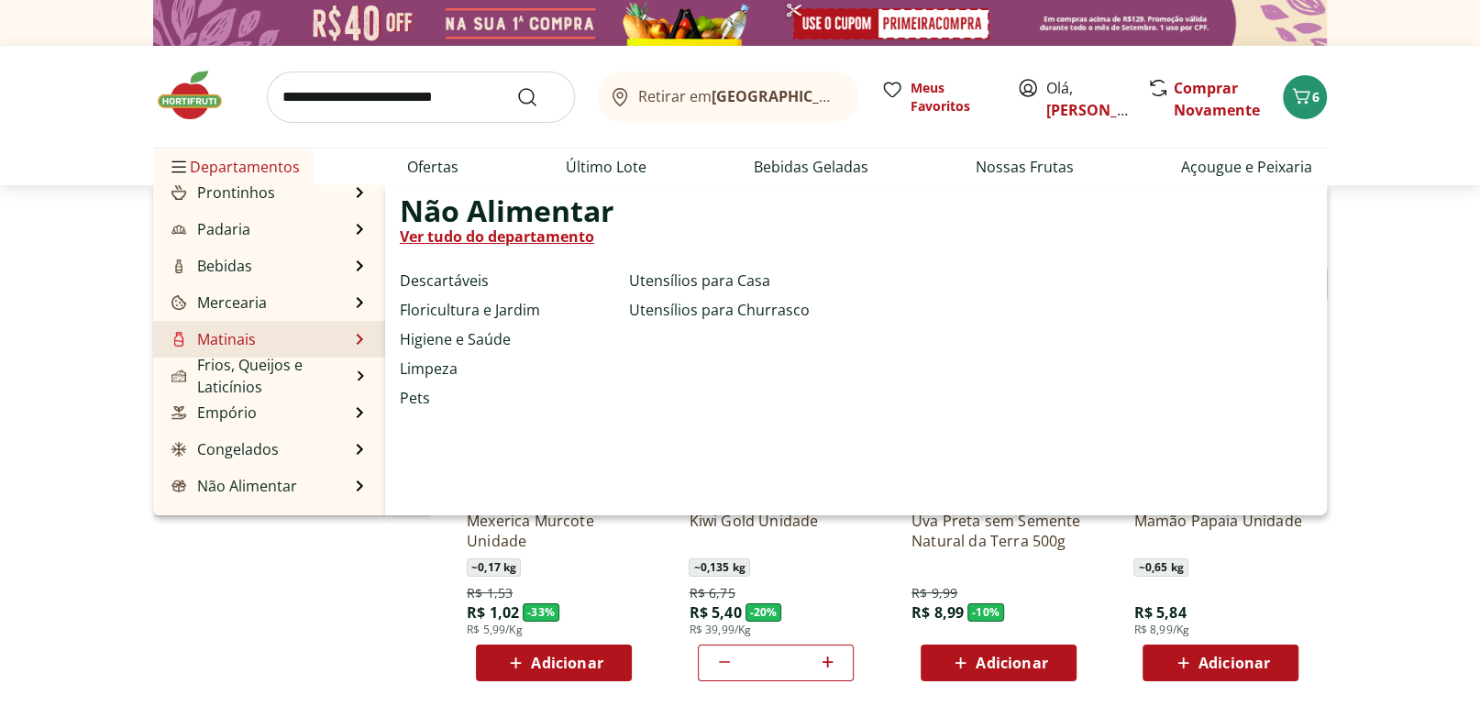
scroll to position [183, 0]
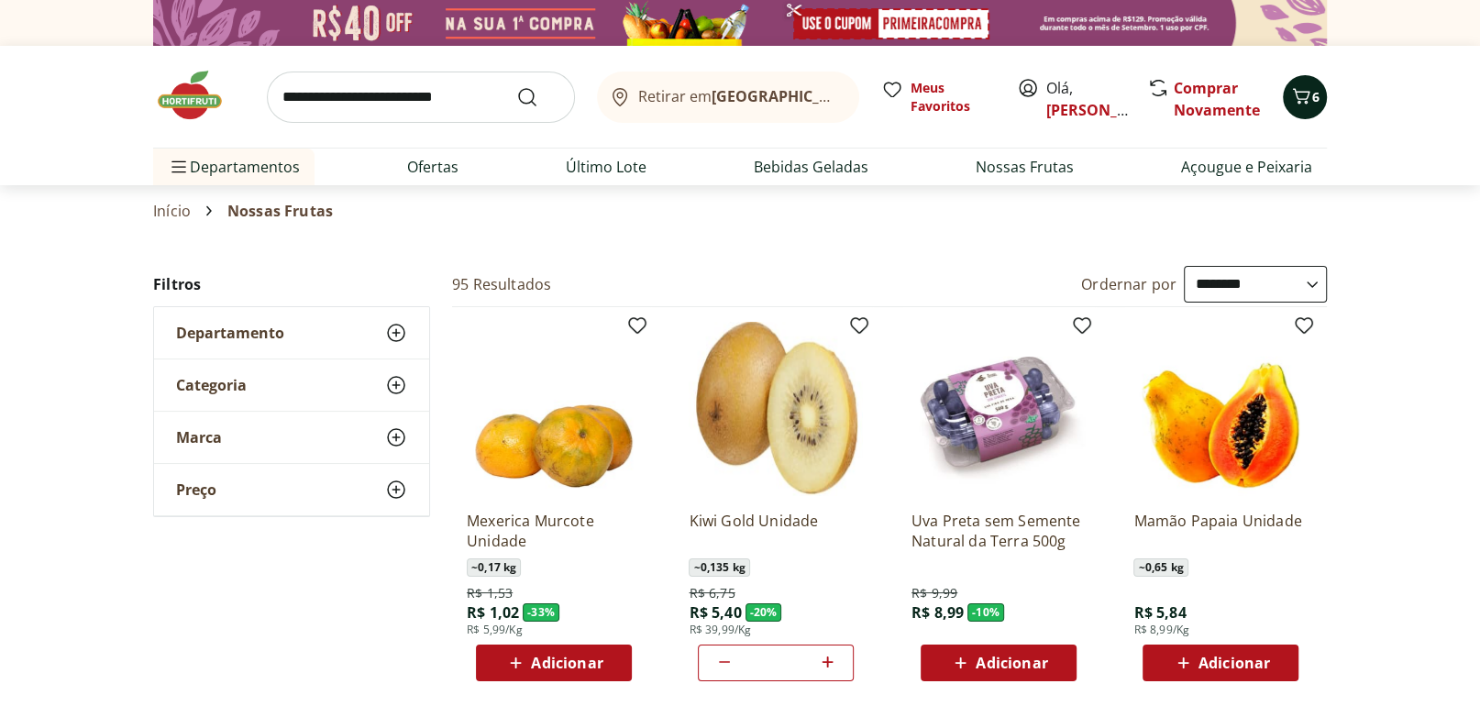
click at [1300, 106] on icon "Carrinho" at bounding box center [1301, 96] width 22 height 22
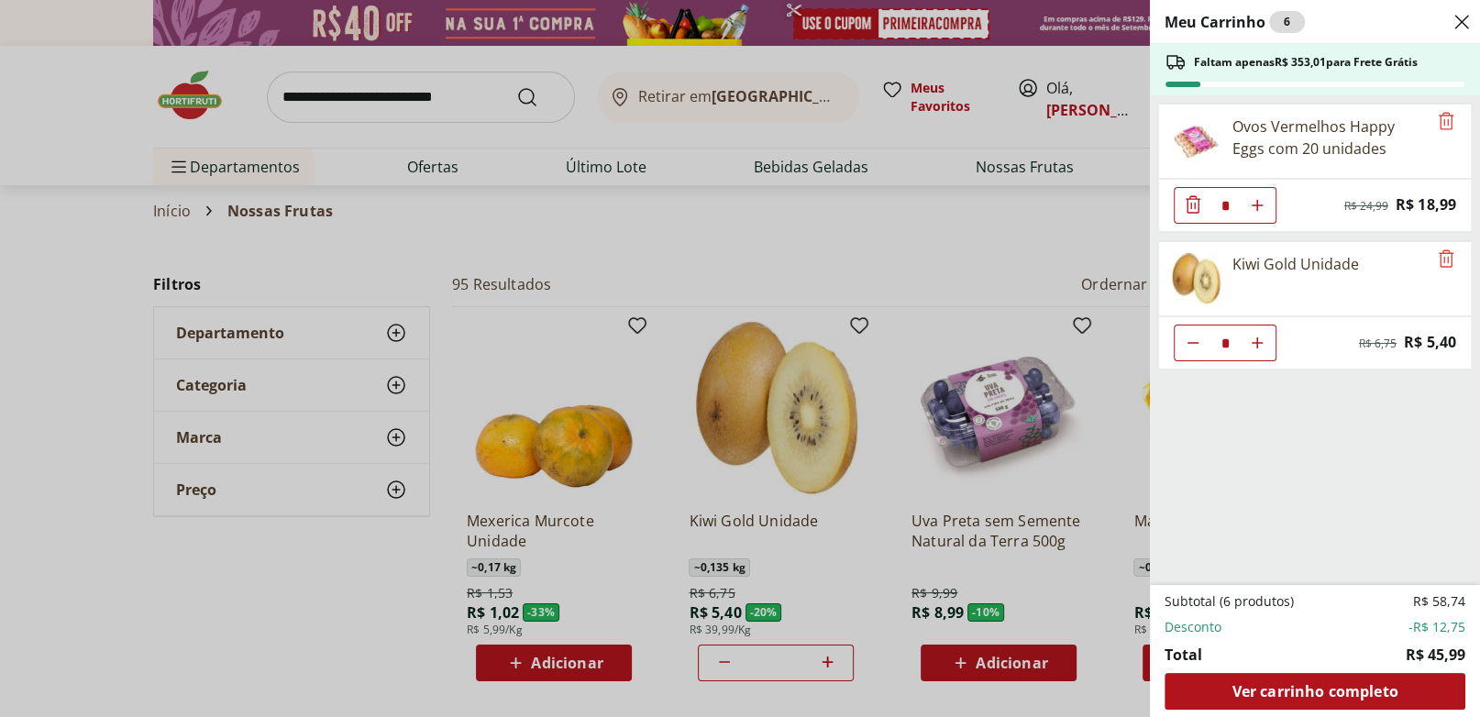
click at [1464, 21] on icon "Close" at bounding box center [1461, 22] width 22 height 22
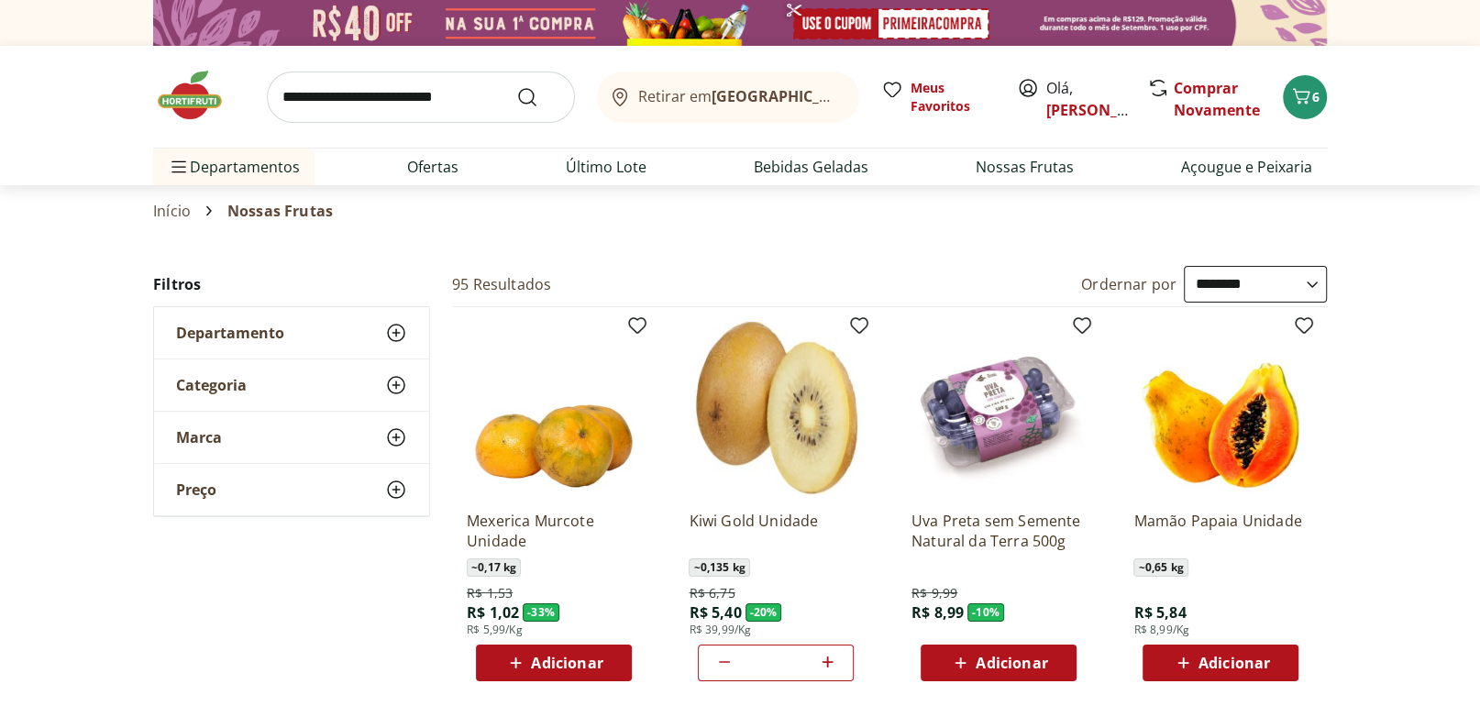
select select "**********"
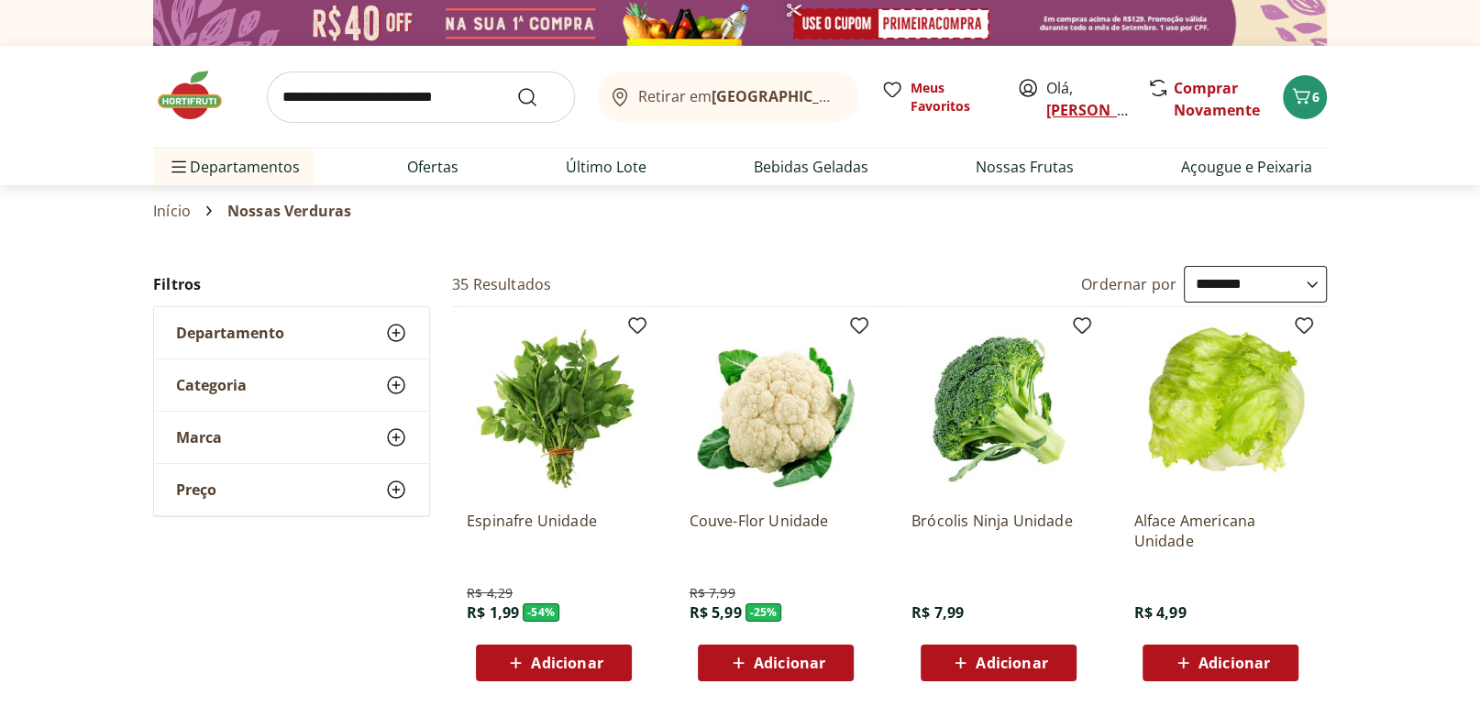
click at [1056, 102] on link "[PERSON_NAME]" at bounding box center [1105, 110] width 119 height 20
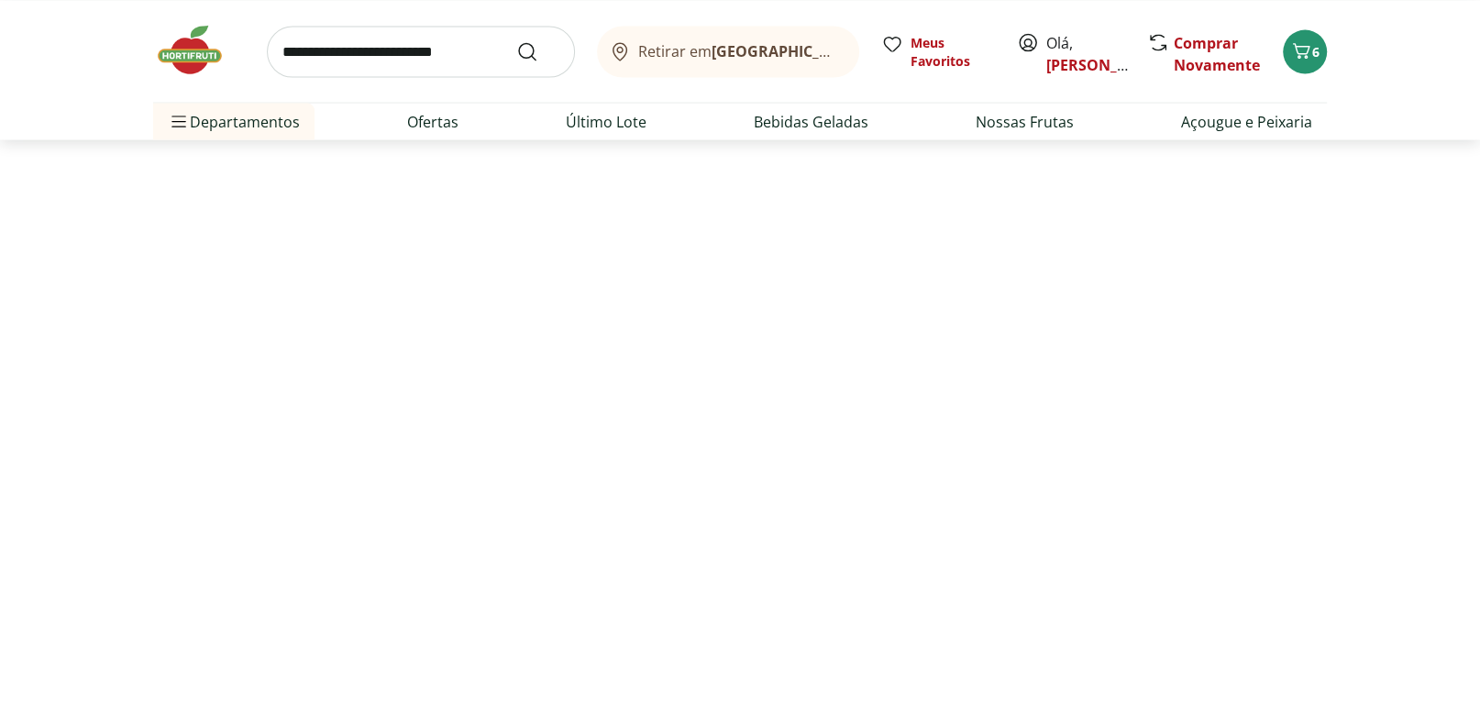
scroll to position [3145, 0]
